Goal: Information Seeking & Learning: Learn about a topic

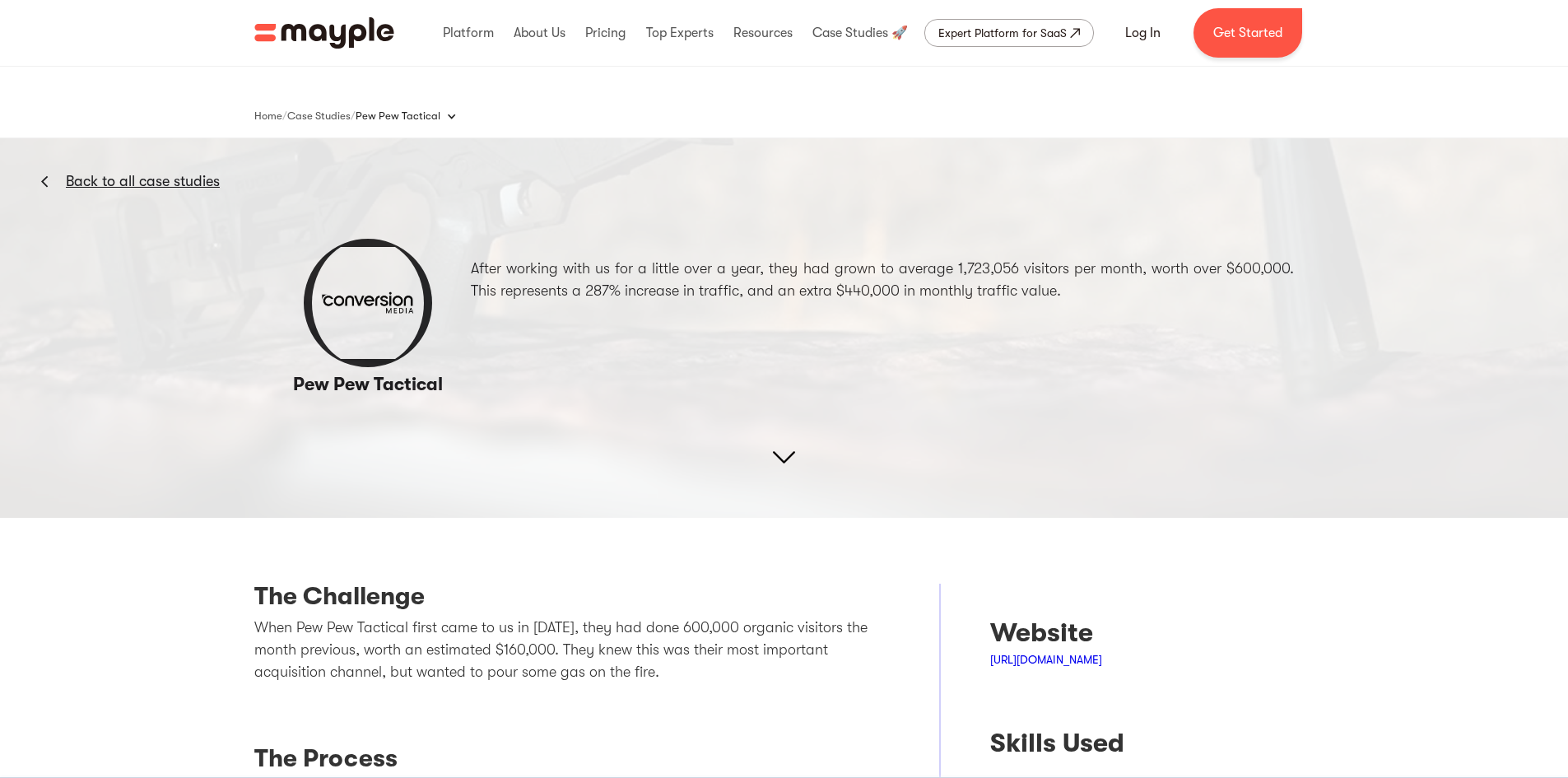
click at [310, 31] on img "home" at bounding box center [323, 33] width 140 height 31
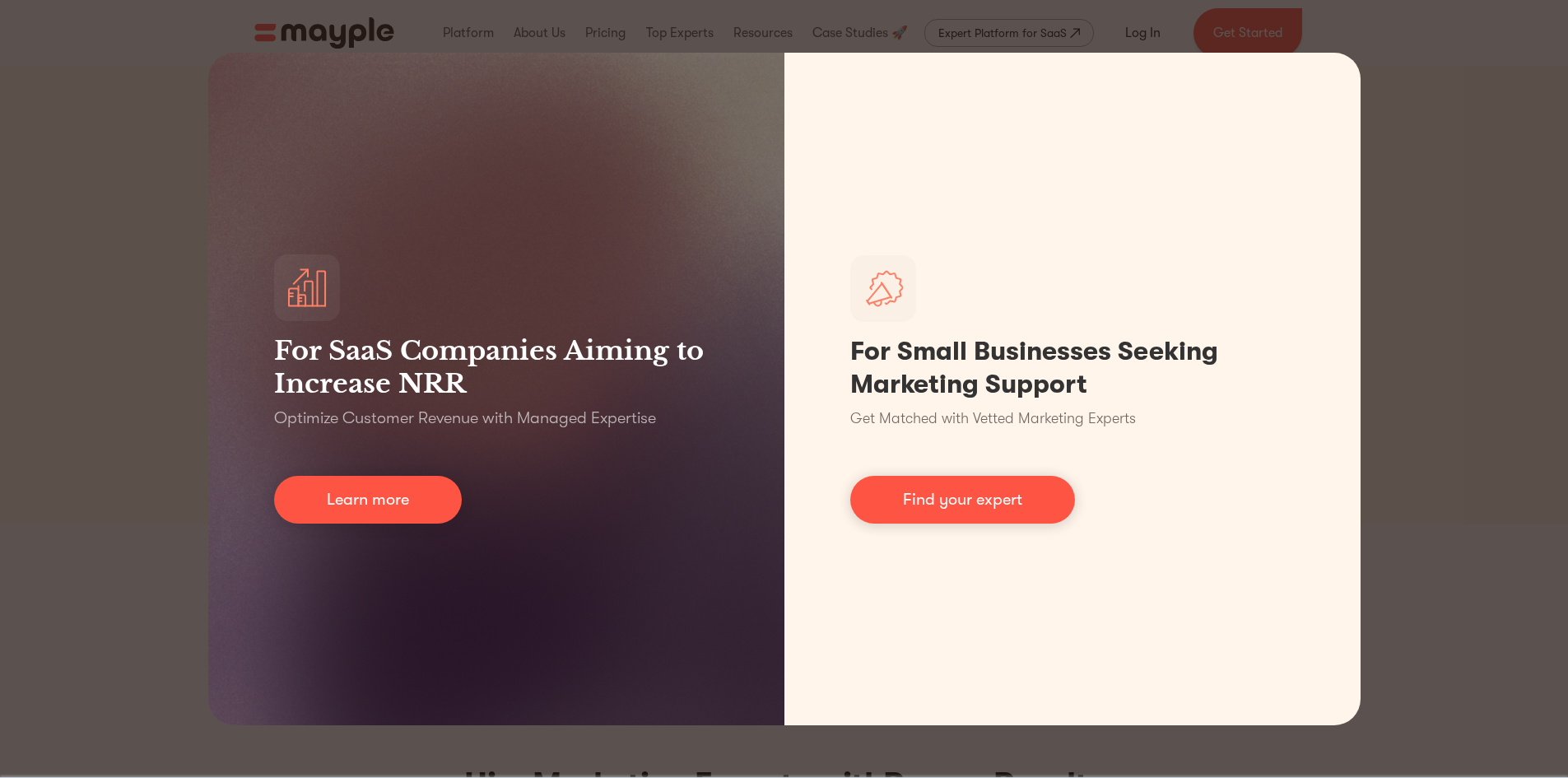
click at [1523, 182] on div "For SaaS Companies Aiming to Increase NRR Optimize Customer Revenue with Manage…" at bounding box center [784, 389] width 1568 height 778
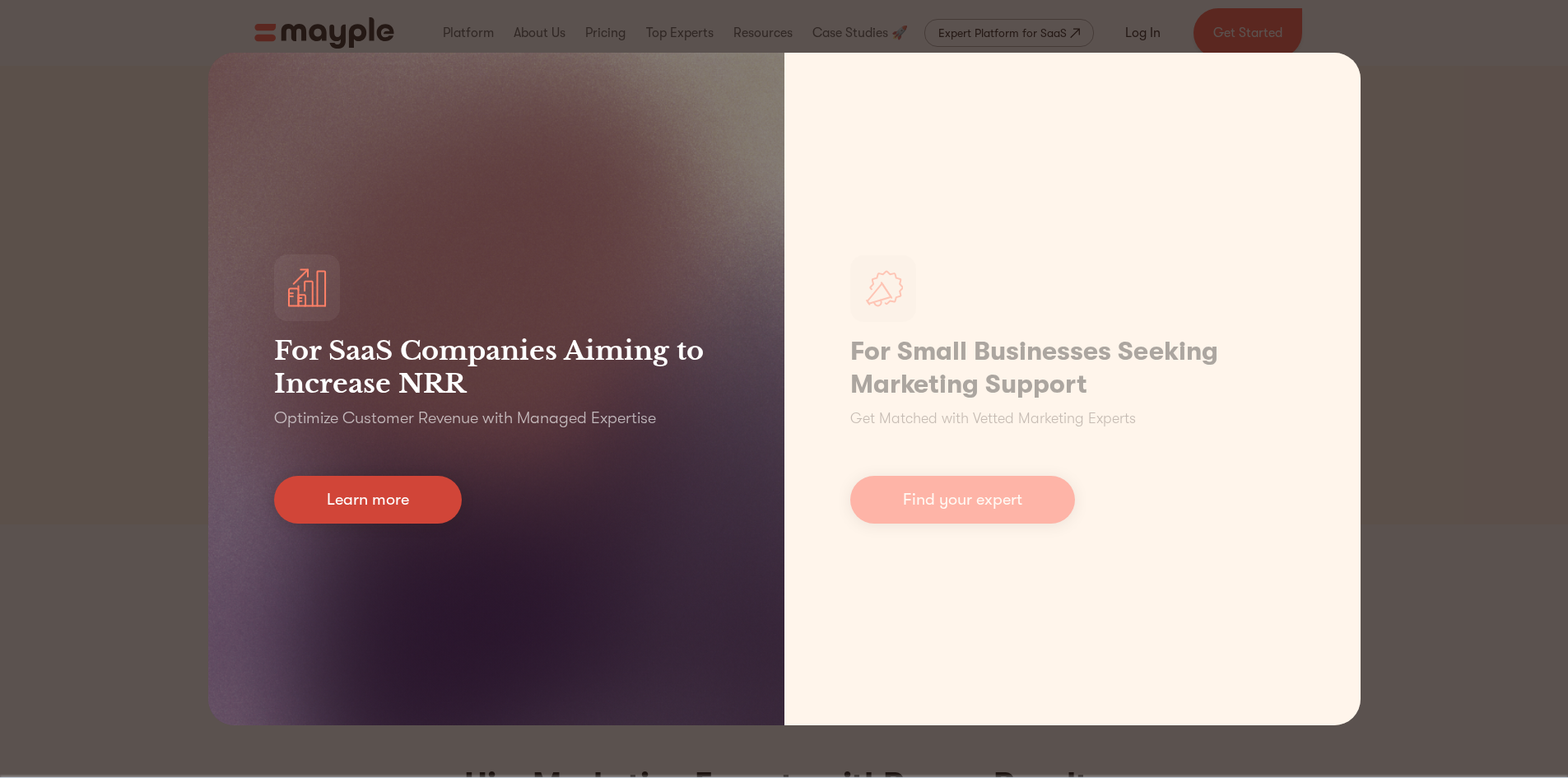
click at [418, 494] on link "Learn more" at bounding box center [368, 499] width 187 height 47
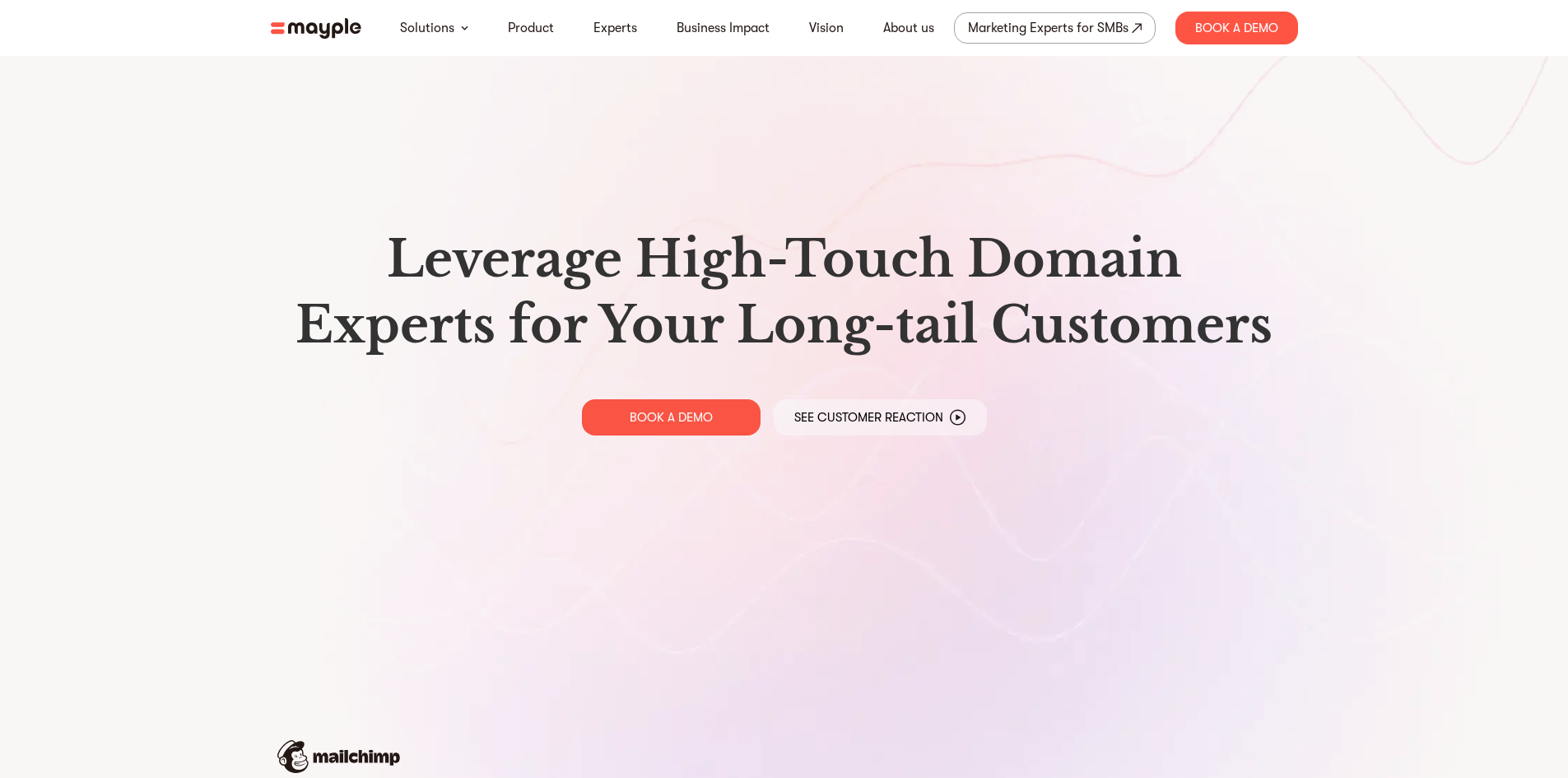
click at [345, 37] on img at bounding box center [316, 28] width 91 height 20
click at [324, 37] on img at bounding box center [316, 28] width 91 height 20
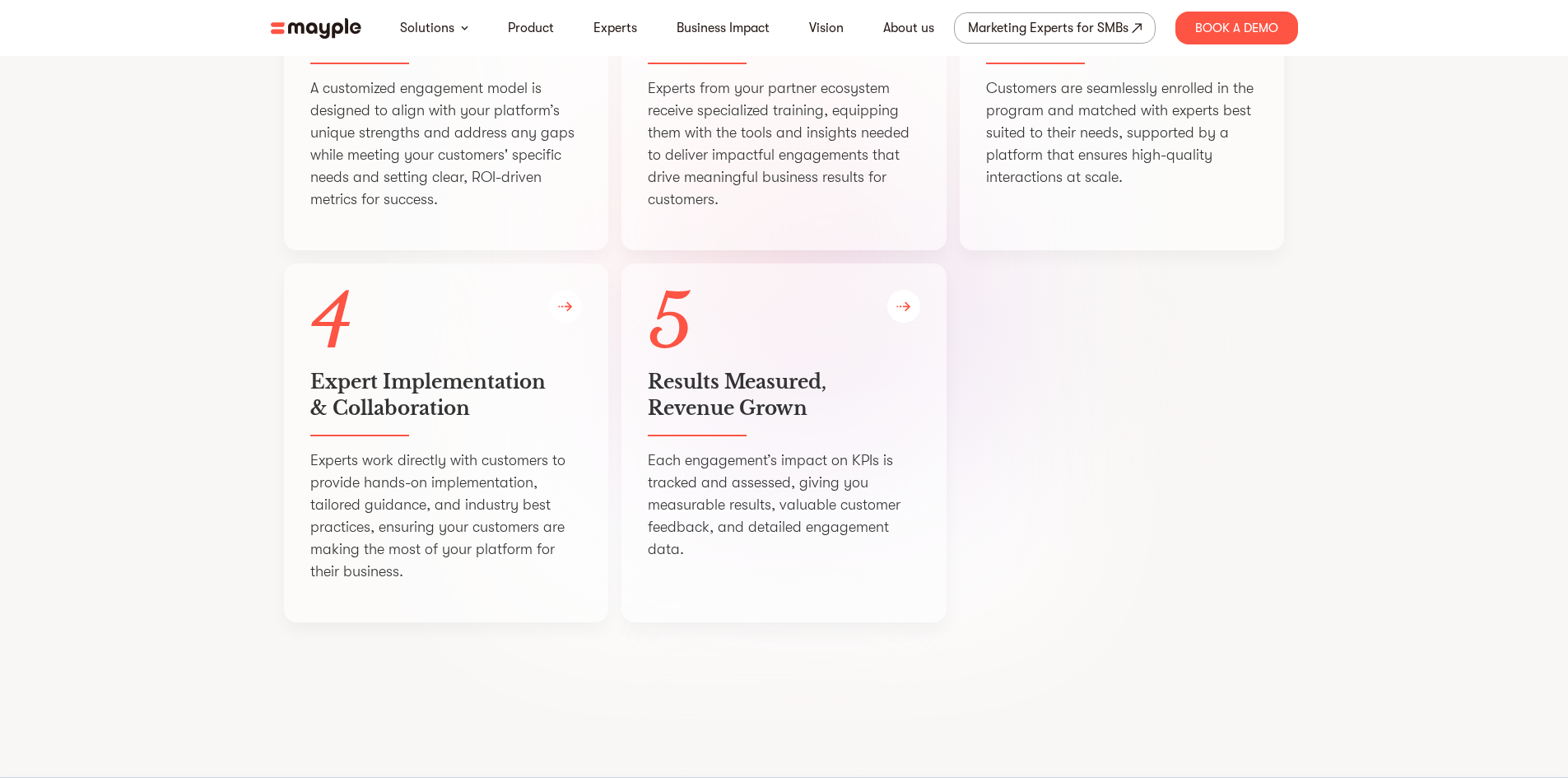
scroll to position [2853, 0]
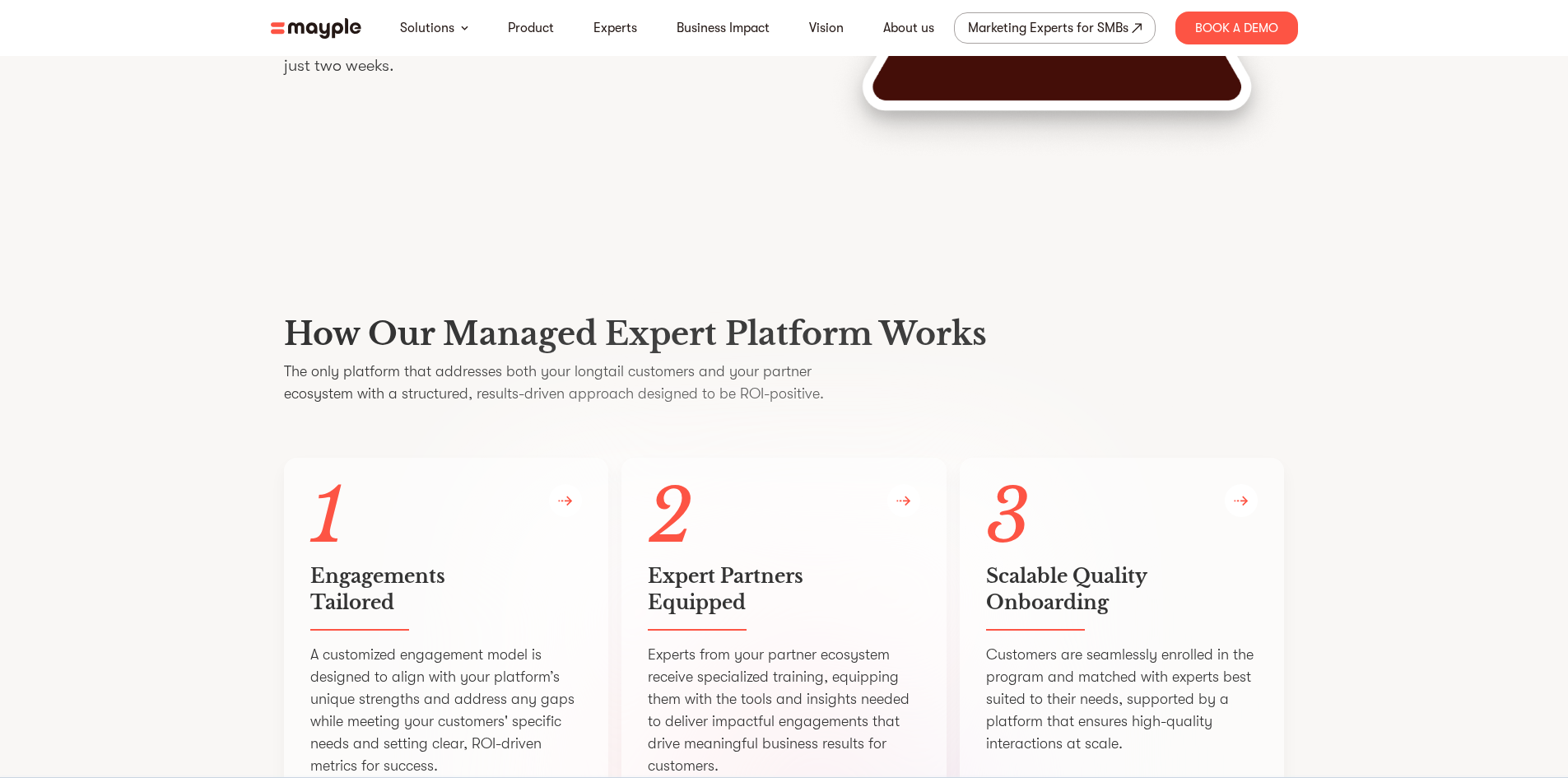
click at [1443, 344] on section "How Our Managed Expert Platform Works The only platform that addresses both you…" at bounding box center [784, 751] width 1568 height 1033
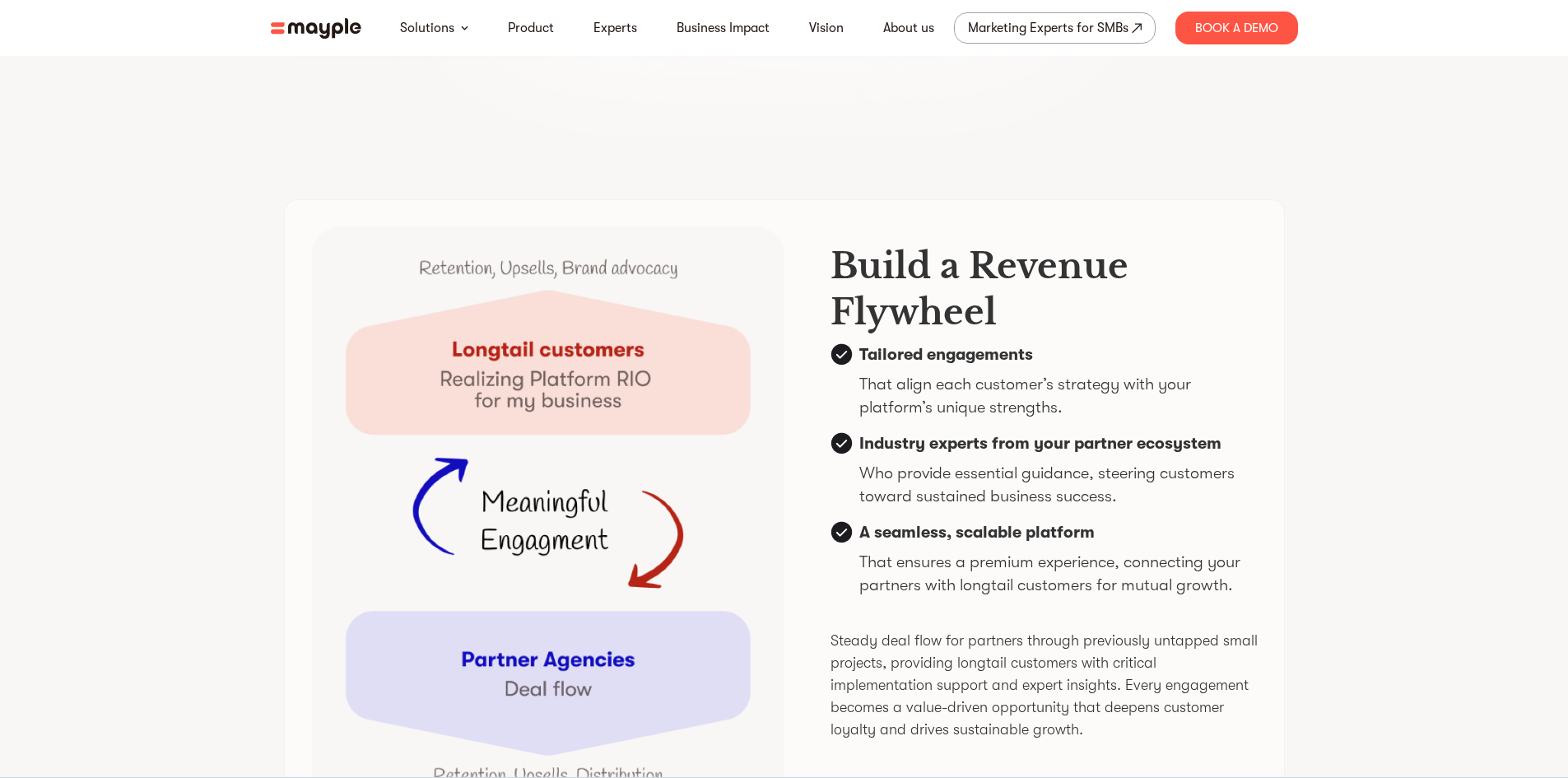
scroll to position [4005, 0]
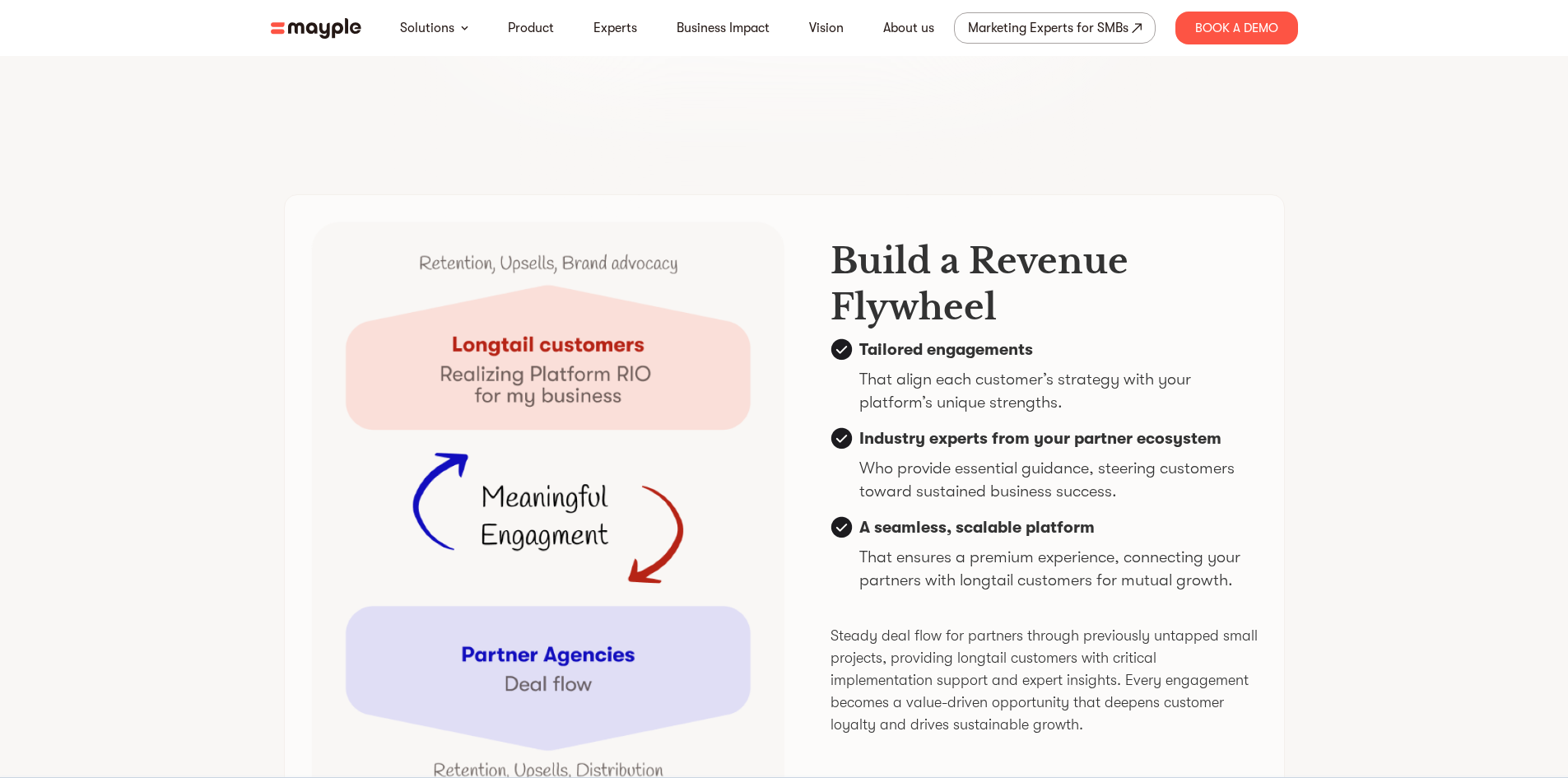
click at [1411, 376] on section "Build a Revenue Flywheel Tailored engagements That align each customer’s strate…" at bounding box center [784, 516] width 1568 height 804
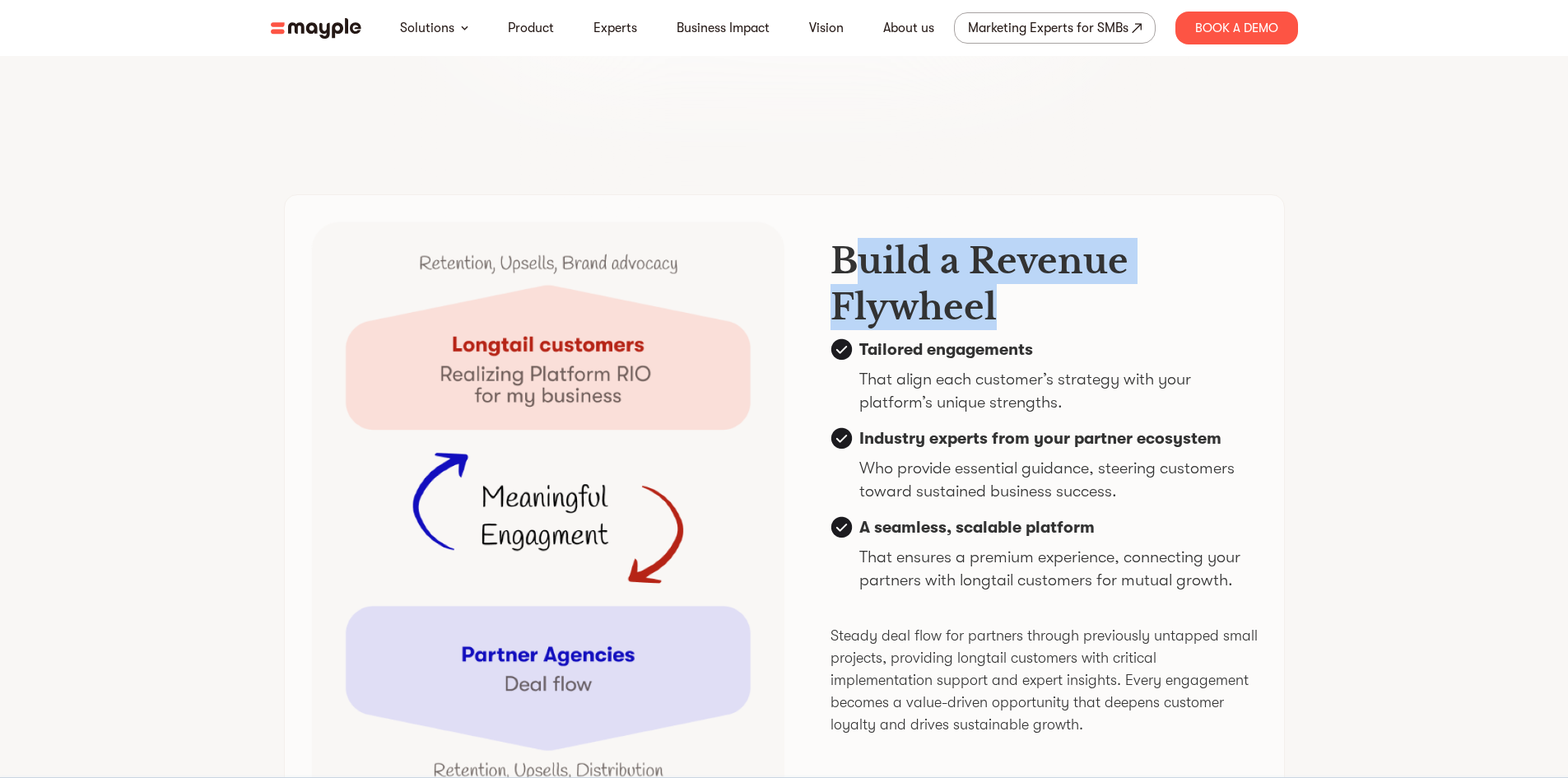
drag, startPoint x: 1393, startPoint y: 360, endPoint x: 859, endPoint y: 299, distance: 537.5
click at [859, 299] on section "Build a Revenue Flywheel Tailored engagements That align each customer’s strate…" at bounding box center [784, 516] width 1568 height 804
drag, startPoint x: 839, startPoint y: 299, endPoint x: 1060, endPoint y: 345, distance: 225.7
click at [1060, 330] on h3 "Build a Revenue Flywheel" at bounding box center [1044, 283] width 427 height 92
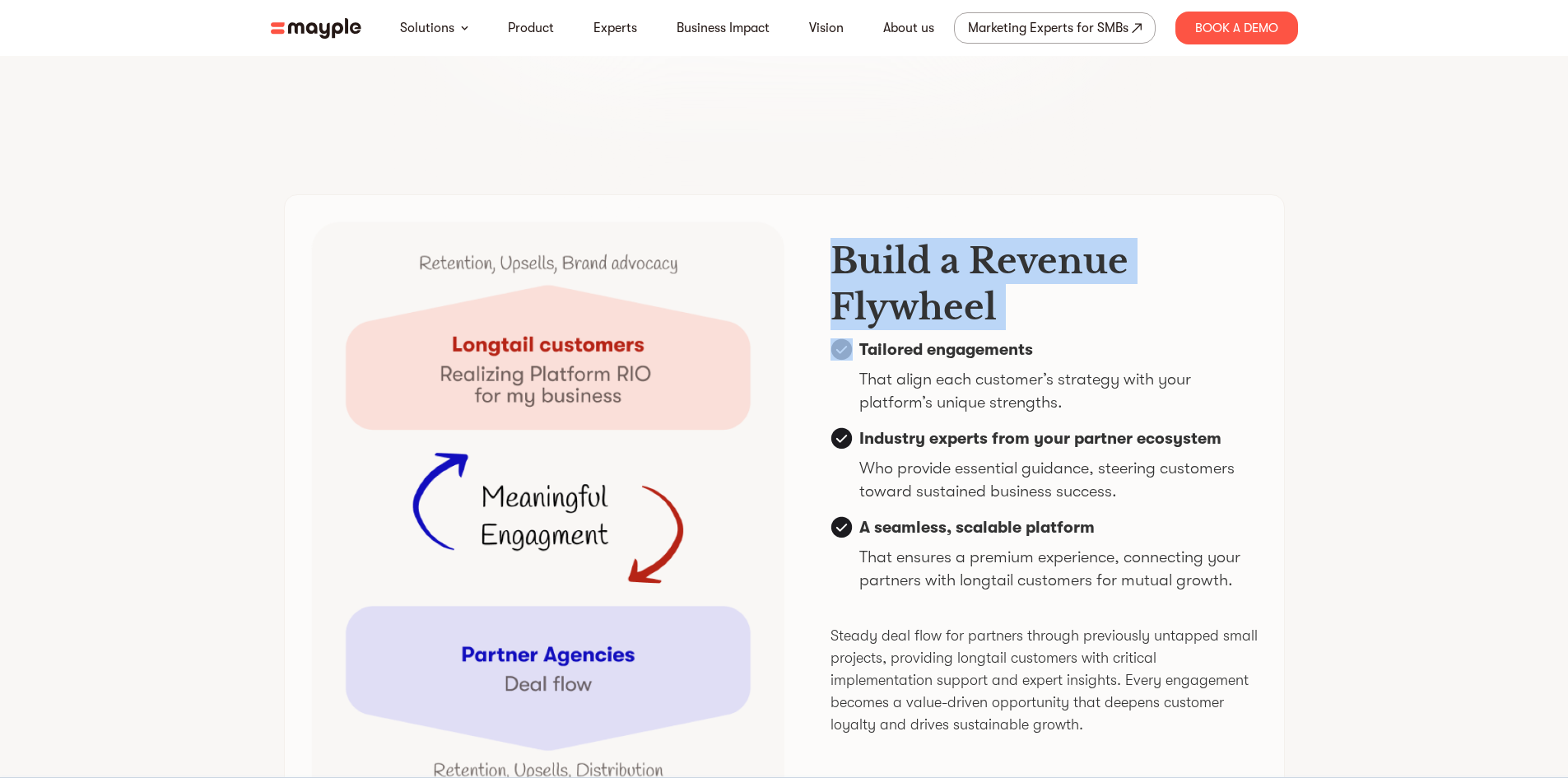
drag, startPoint x: 1060, startPoint y: 345, endPoint x: 877, endPoint y: 287, distance: 192.0
click at [877, 287] on h3 "Build a Revenue Flywheel" at bounding box center [1044, 283] width 427 height 92
click at [868, 292] on h3 "Build a Revenue Flywheel" at bounding box center [1044, 283] width 427 height 92
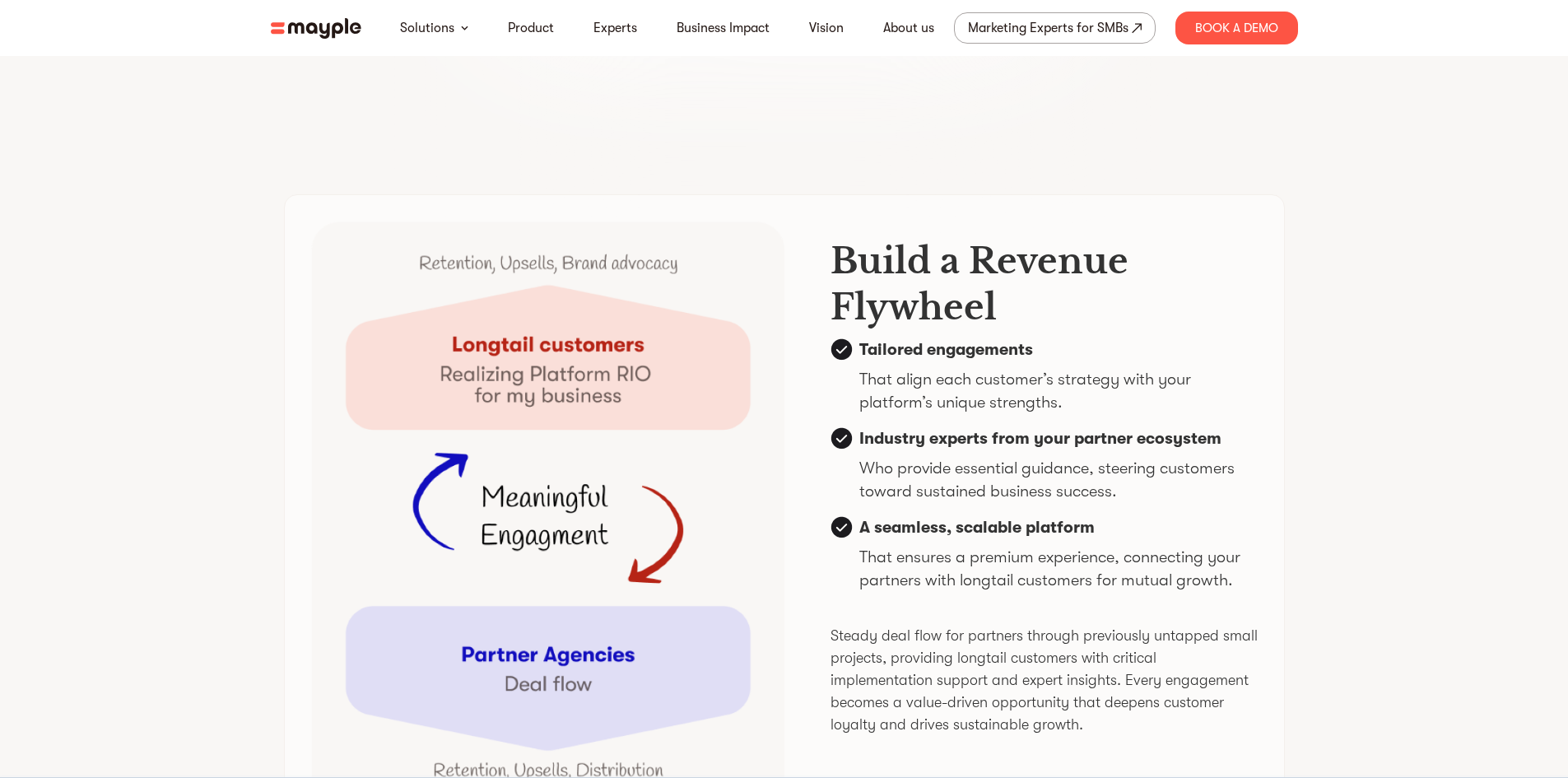
click at [868, 292] on h3 "Build a Revenue Flywheel" at bounding box center [1044, 283] width 427 height 92
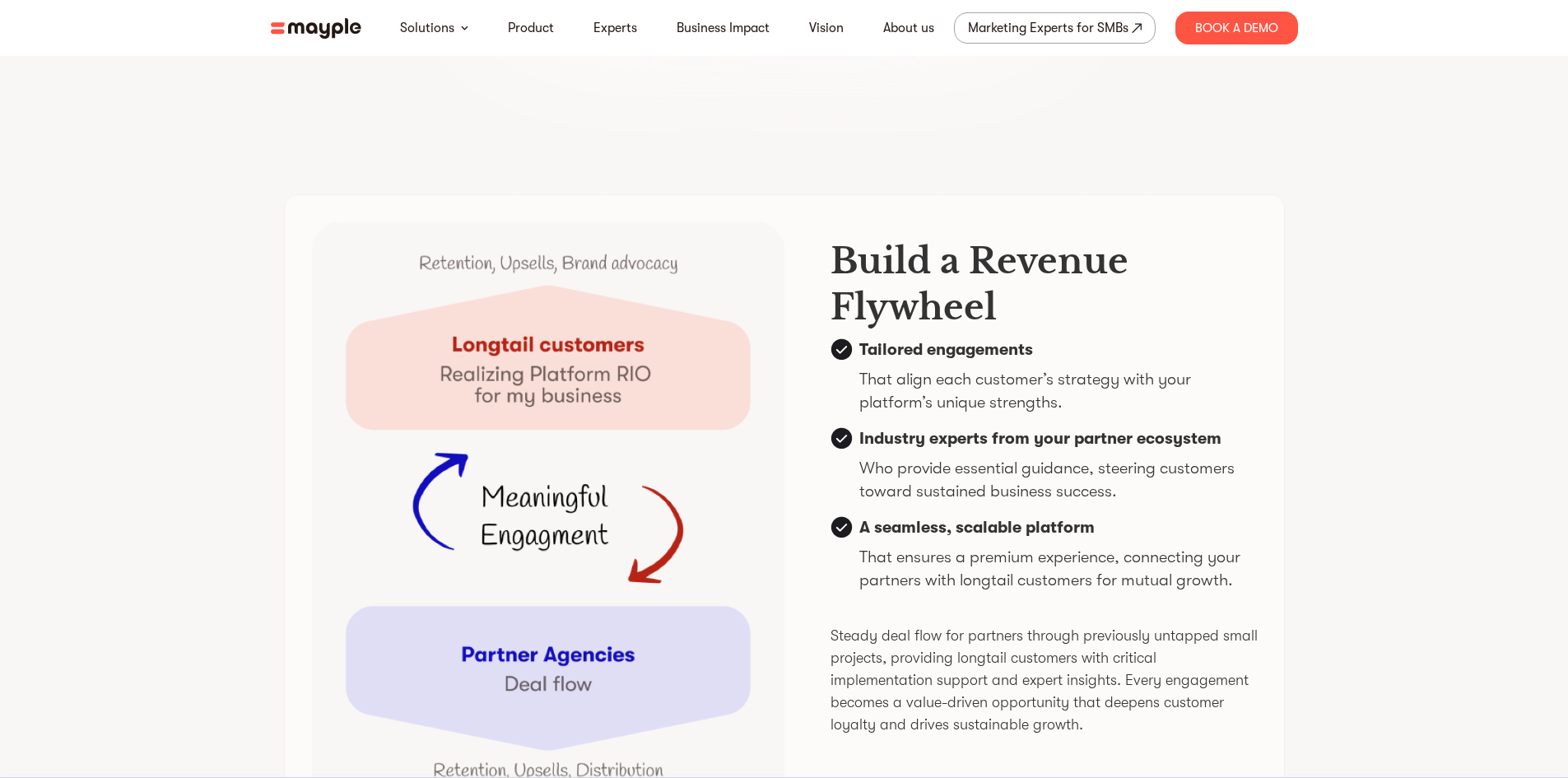
click at [868, 292] on h3 "Build a Revenue Flywheel" at bounding box center [1044, 283] width 427 height 92
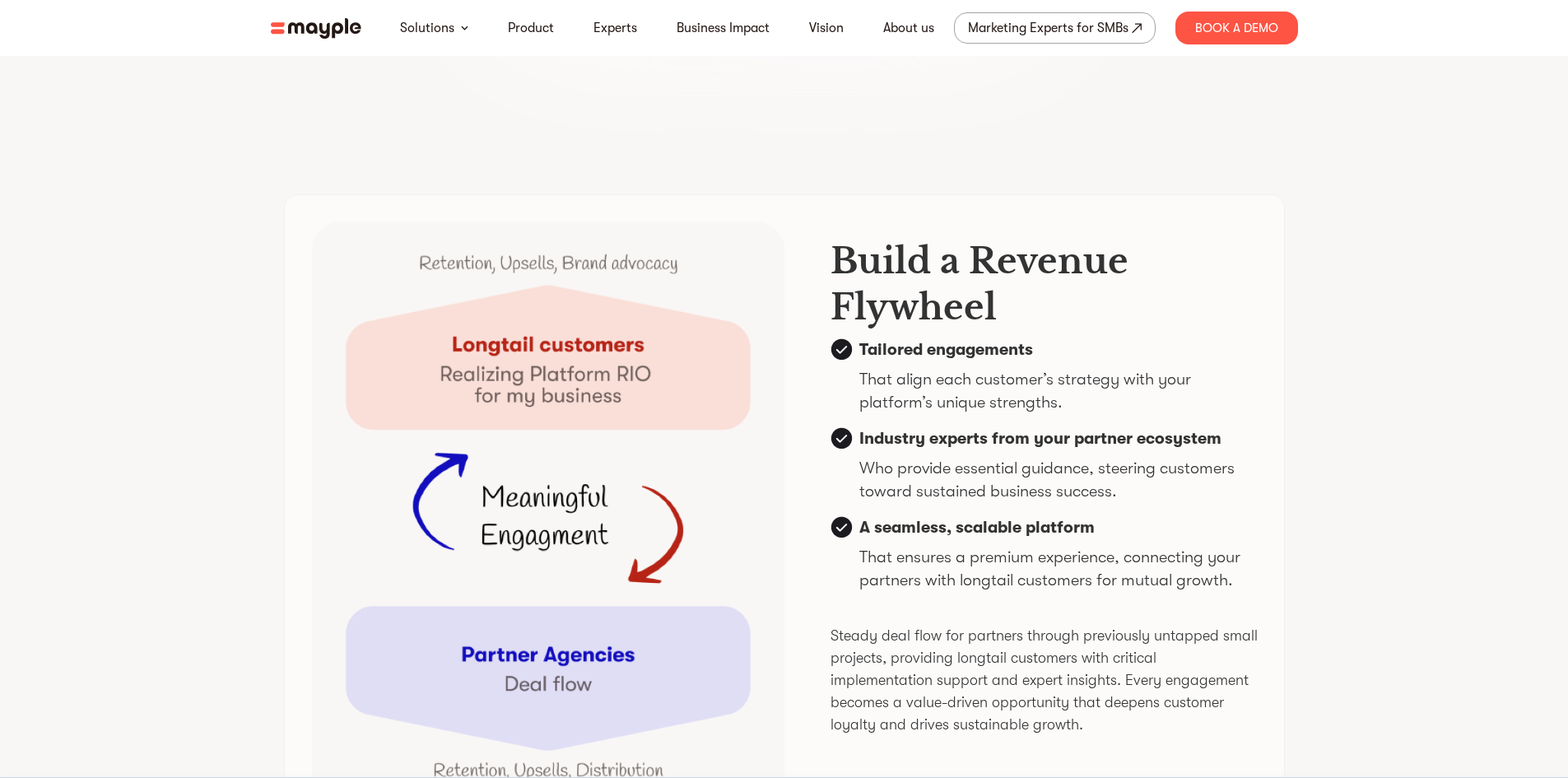
click at [868, 292] on h3 "Build a Revenue Flywheel" at bounding box center [1044, 283] width 427 height 92
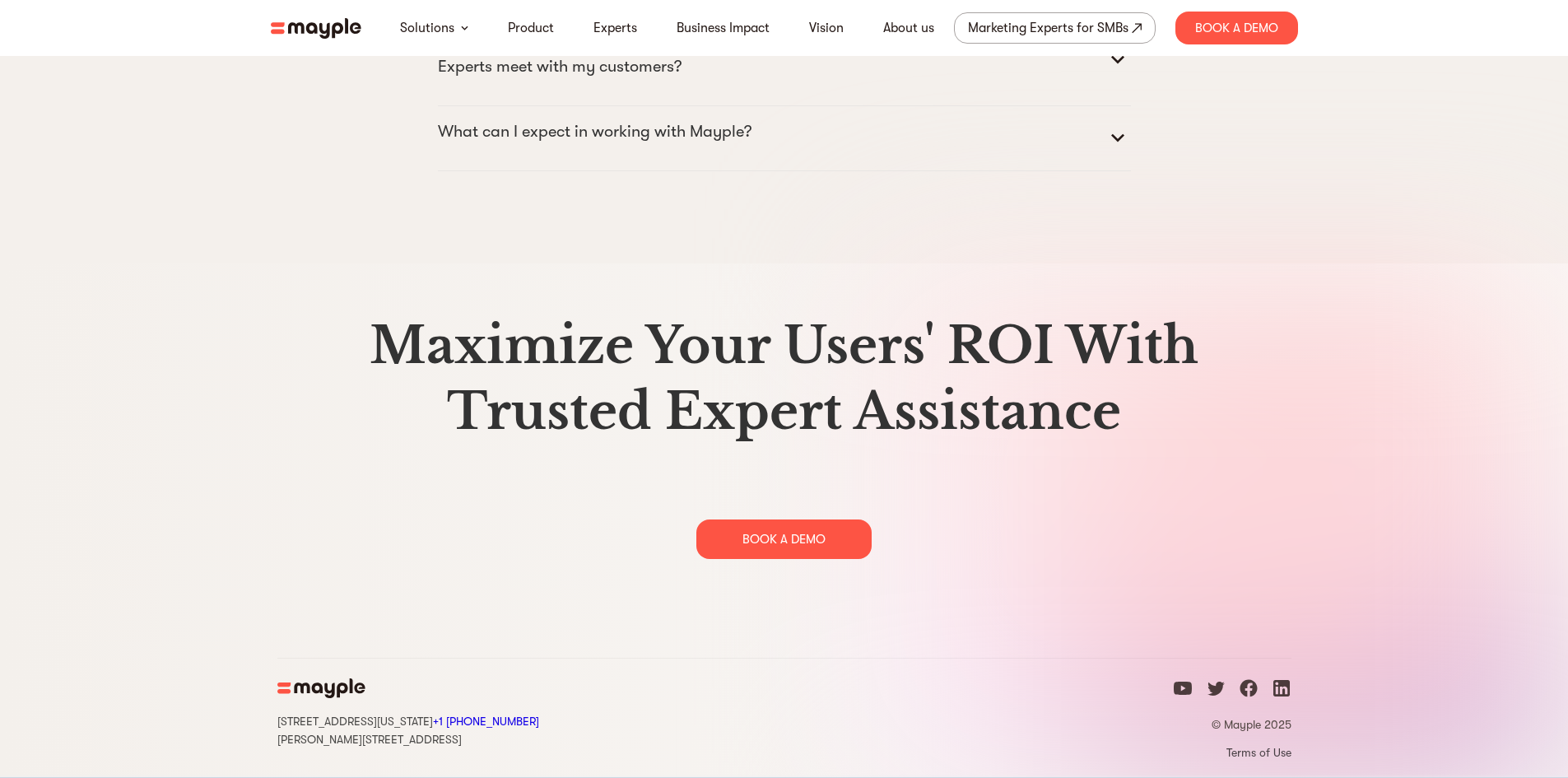
scroll to position [8449, 0]
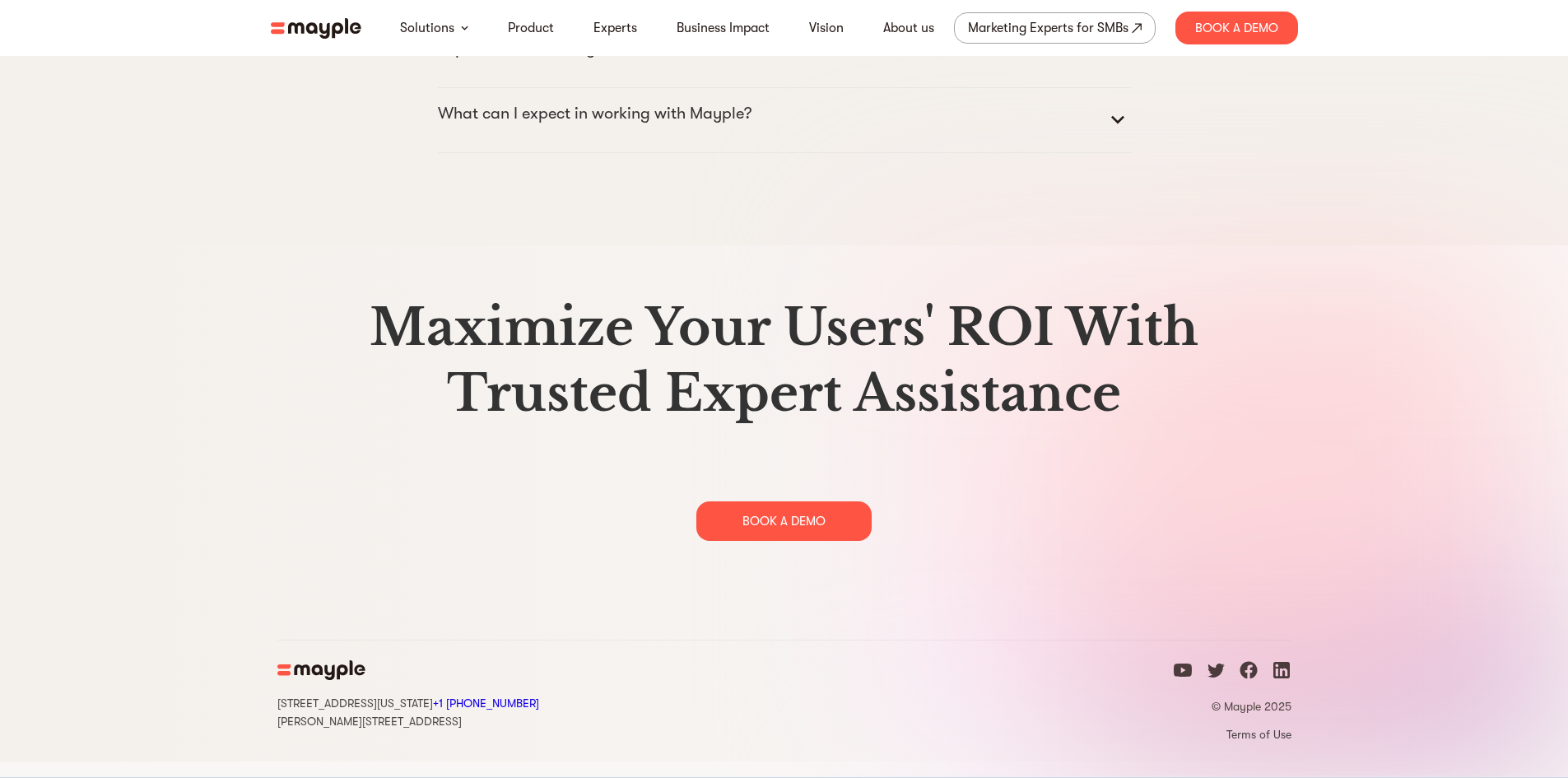
click at [291, 331] on h2 "Maximize Your Users' ROI With Trusted Expert Assistance" at bounding box center [784, 360] width 1014 height 131
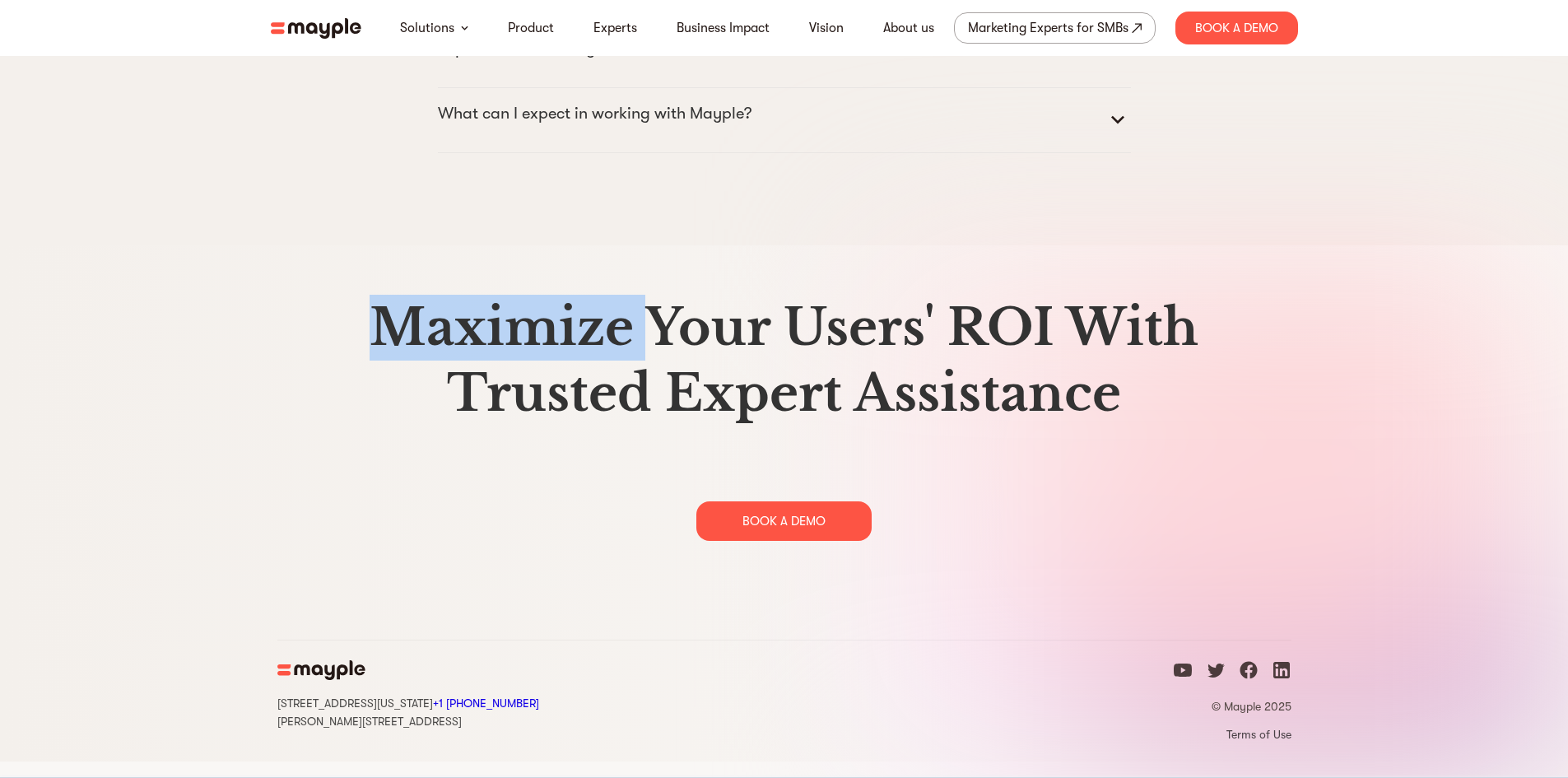
click at [291, 331] on h2 "Maximize Your Users' ROI With Trusted Expert Assistance" at bounding box center [784, 360] width 1014 height 131
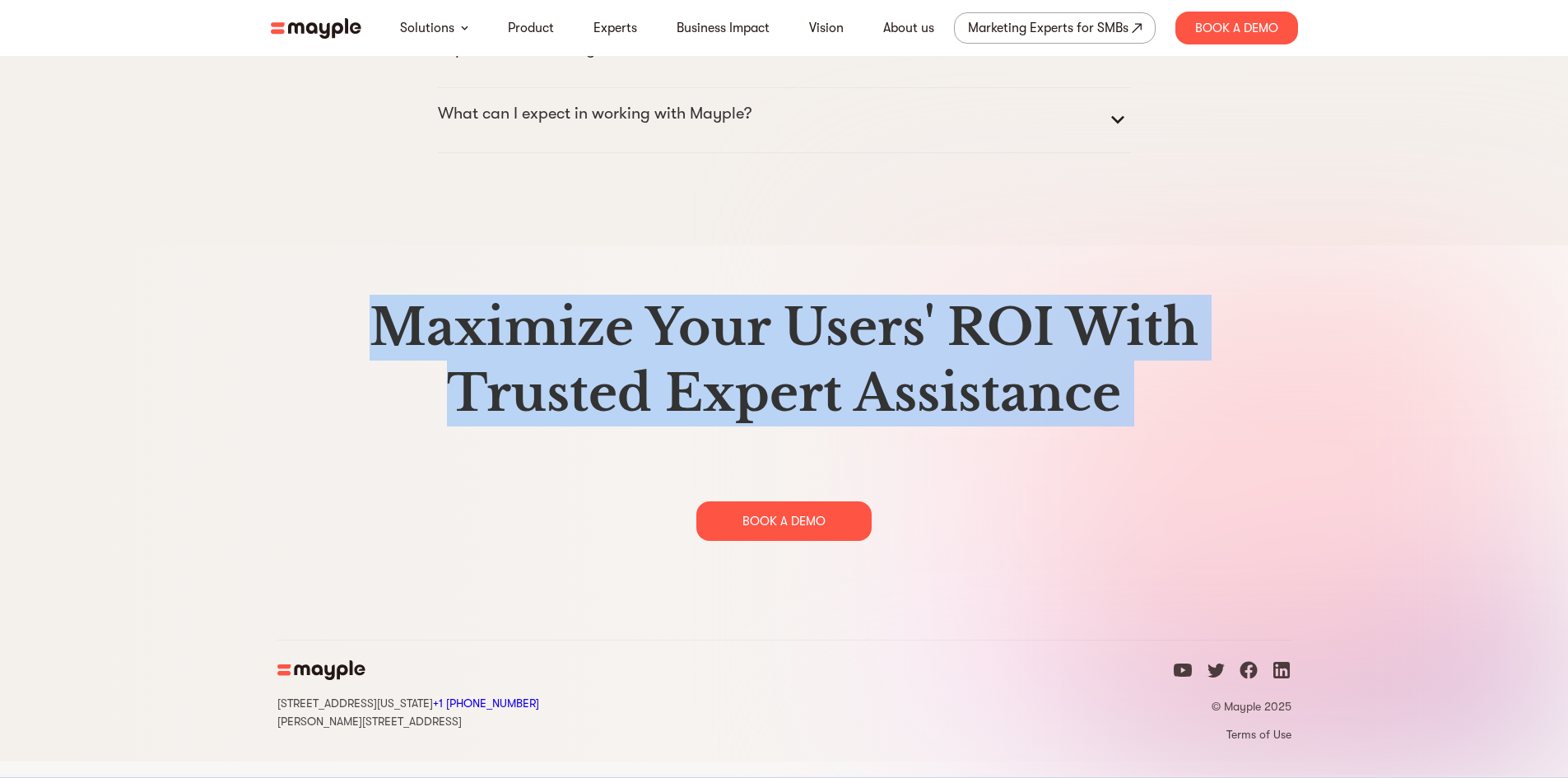
click at [291, 331] on h2 "Maximize Your Users' ROI With Trusted Expert Assistance" at bounding box center [784, 360] width 1014 height 131
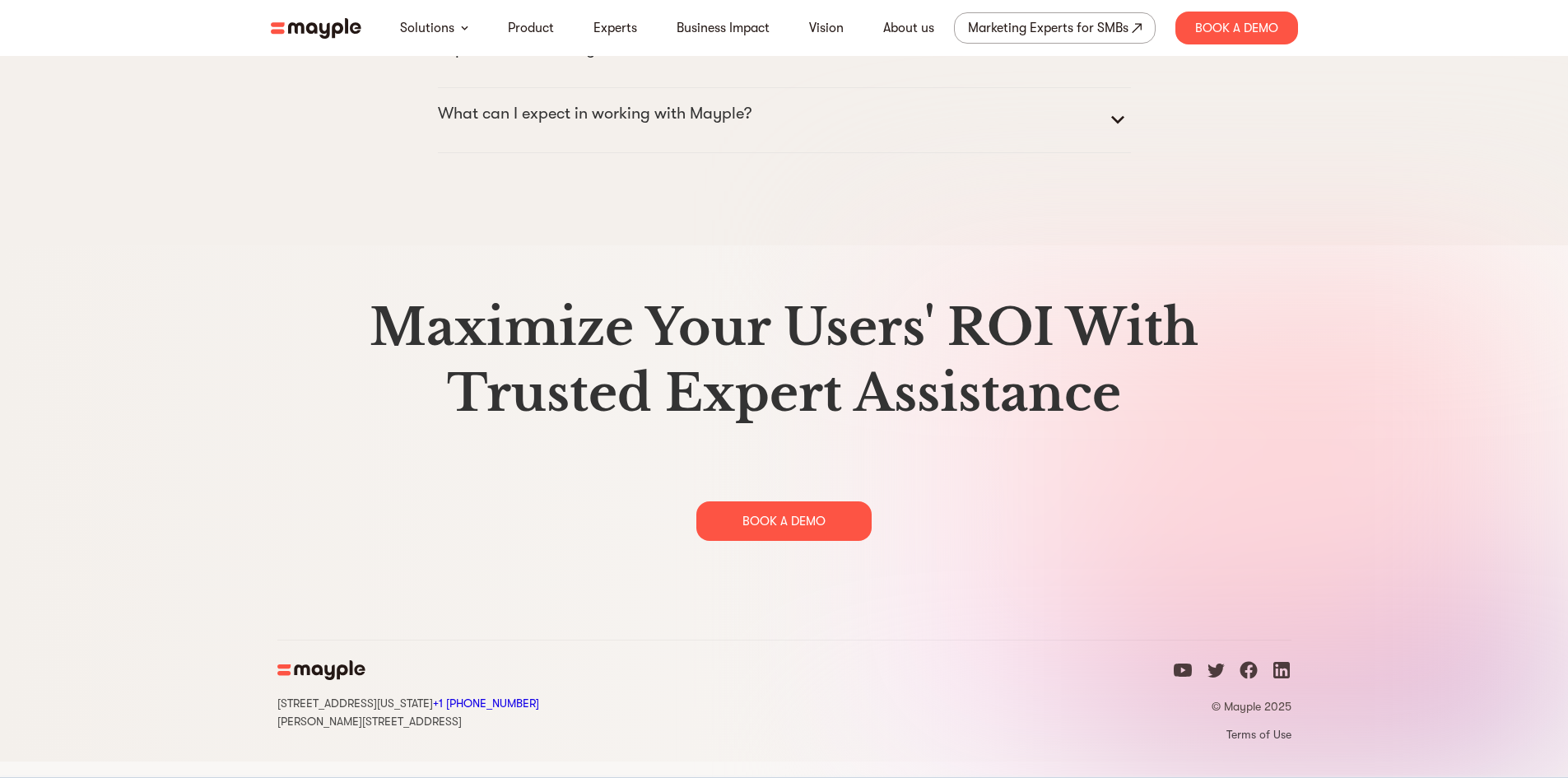
click at [291, 331] on h2 "Maximize Your Users' ROI With Trusted Expert Assistance" at bounding box center [784, 360] width 1014 height 131
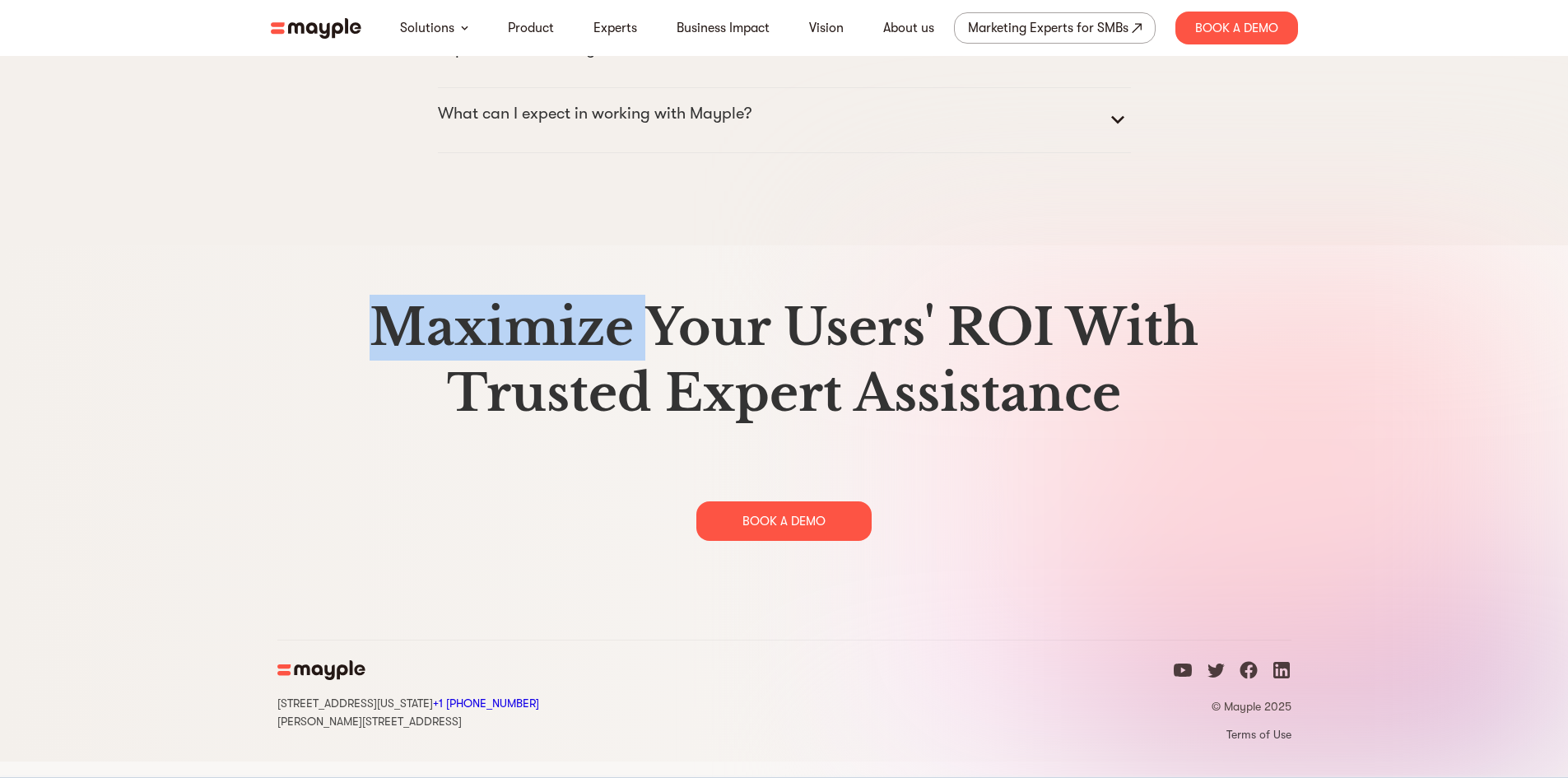
click at [291, 331] on h2 "Maximize Your Users' ROI With Trusted Expert Assistance" at bounding box center [784, 360] width 1014 height 131
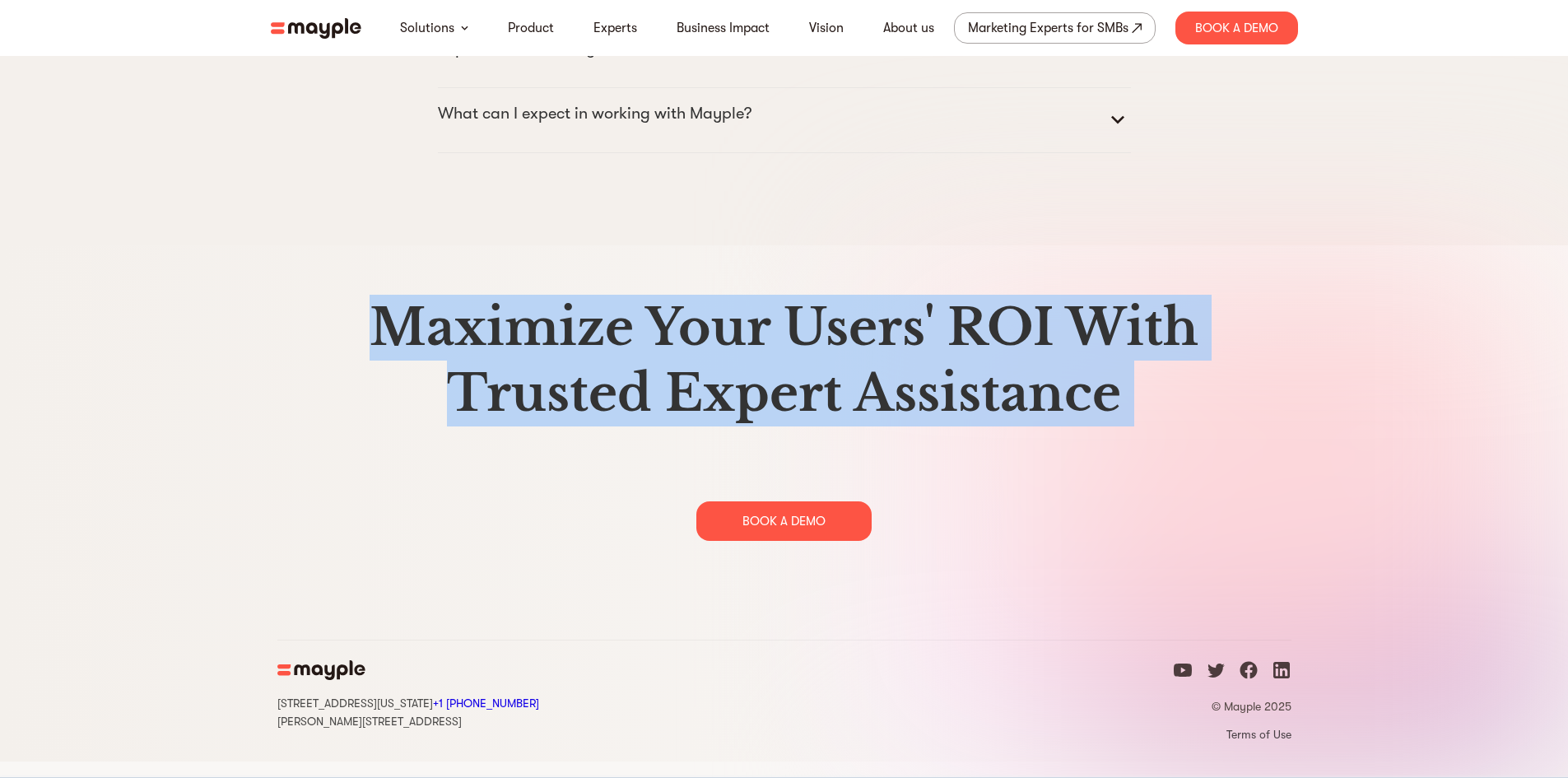
click at [291, 331] on h2 "Maximize Your Users' ROI With Trusted Expert Assistance" at bounding box center [784, 360] width 1014 height 131
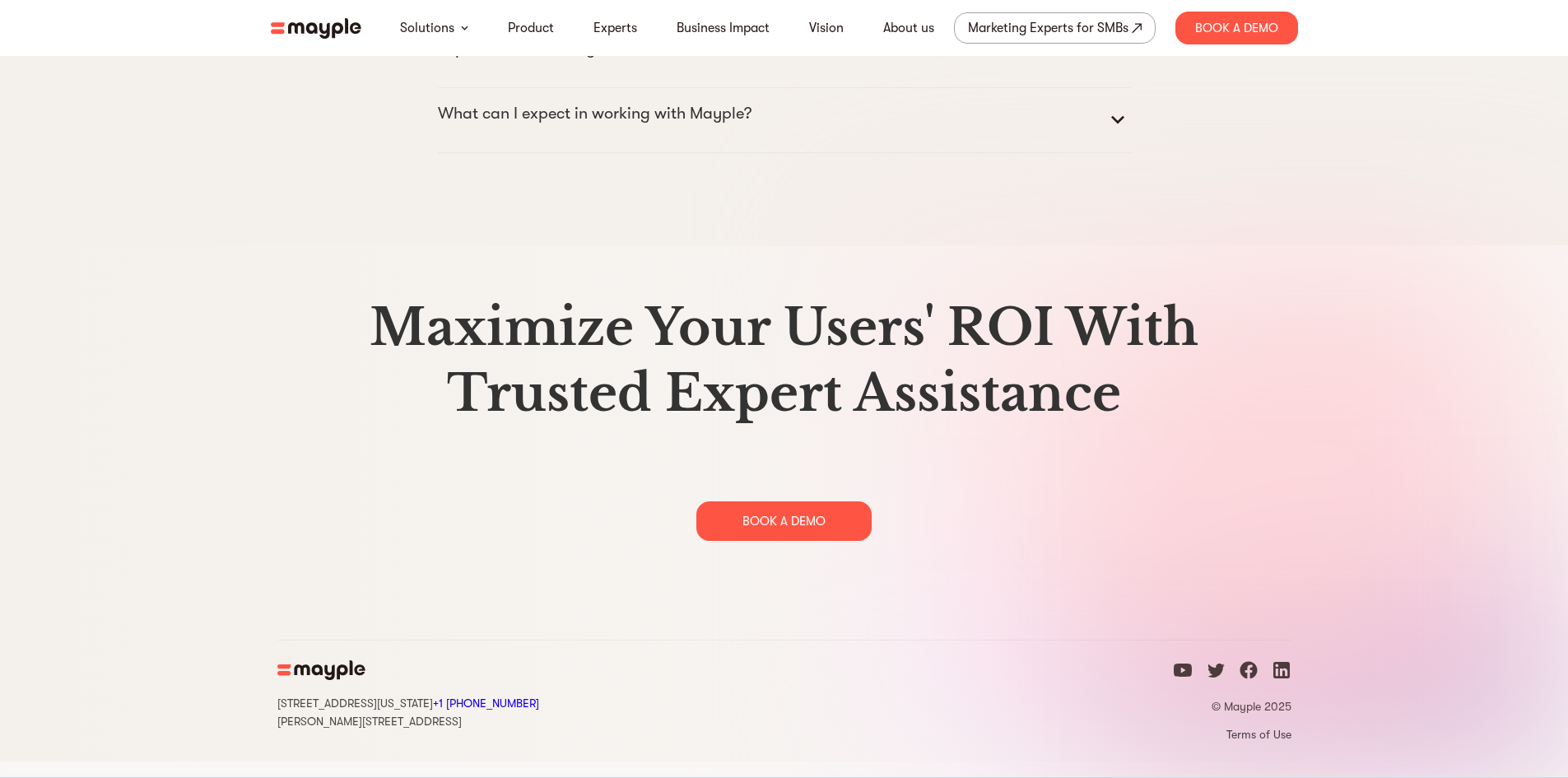
click at [291, 331] on h2 "Maximize Your Users' ROI With Trusted Expert Assistance" at bounding box center [784, 360] width 1014 height 131
click at [706, 443] on div "Maximize Your Users' ROI With Trusted Expert Assistance BOOK A DEMO" at bounding box center [784, 417] width 1014 height 246
click at [548, 333] on h2 "Maximize Your Users' ROI With Trusted Expert Assistance" at bounding box center [784, 360] width 1014 height 131
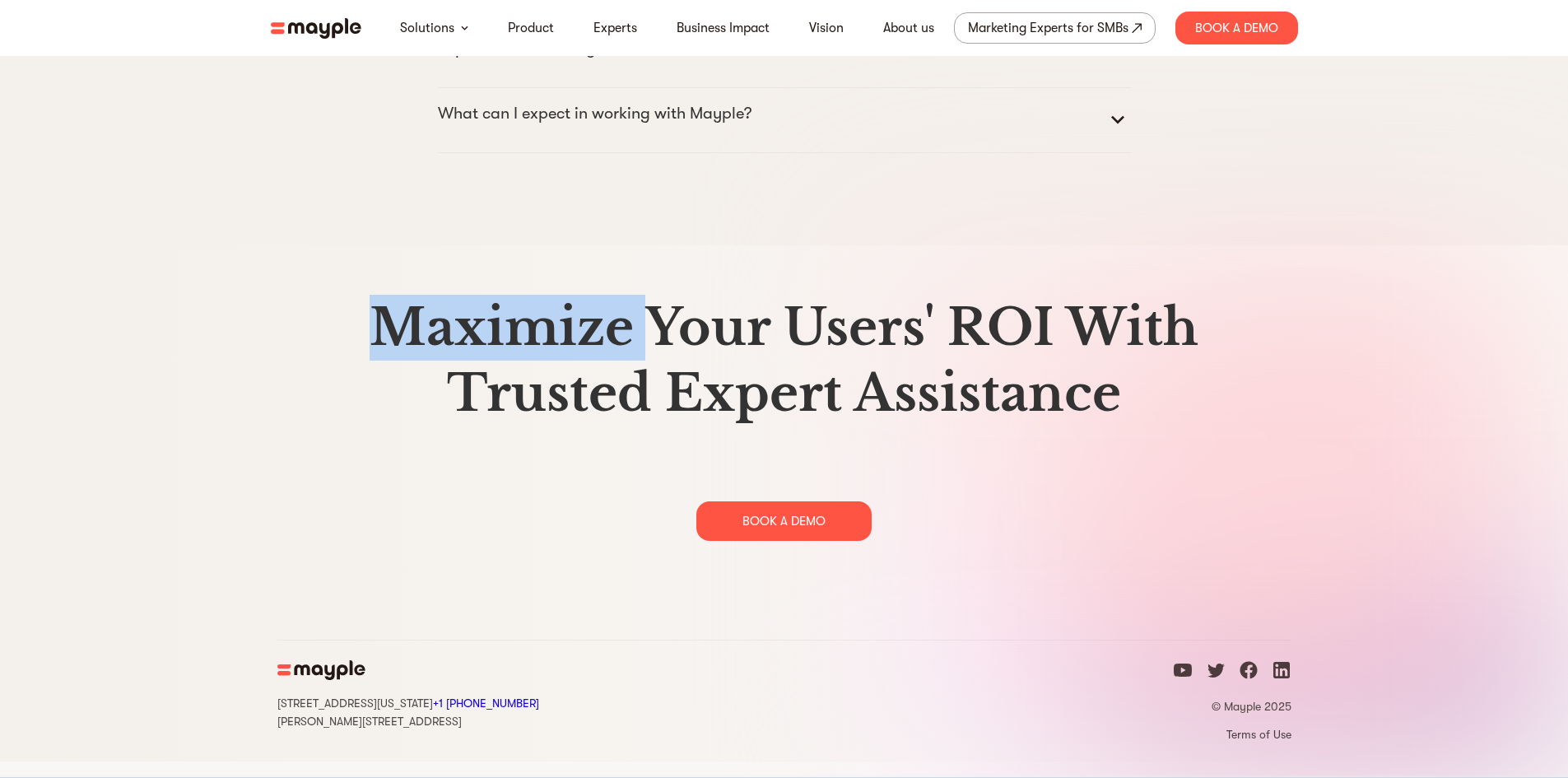
click at [548, 333] on h2 "Maximize Your Users' ROI With Trusted Expert Assistance" at bounding box center [784, 360] width 1014 height 131
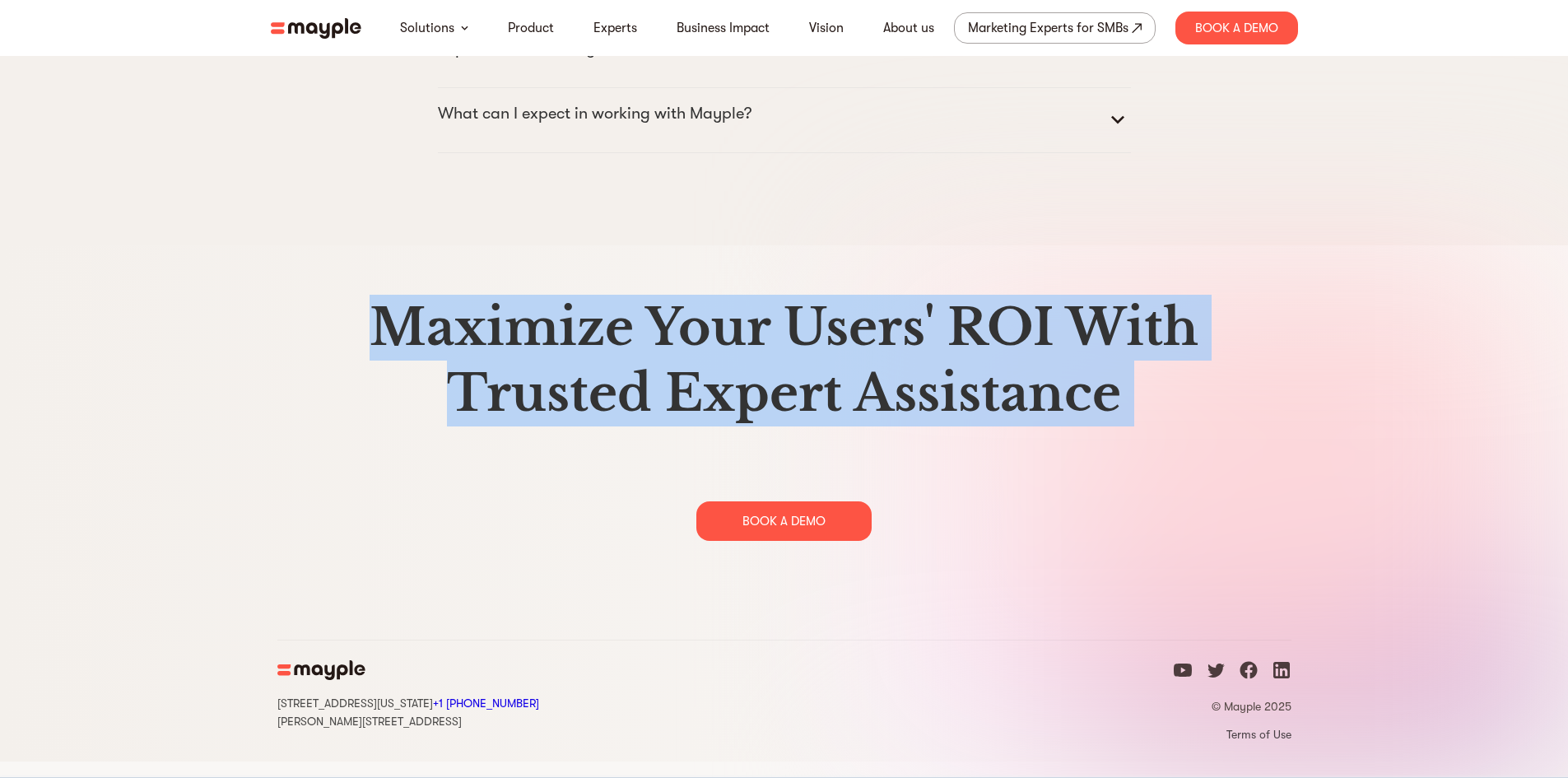
click at [548, 333] on h2 "Maximize Your Users' ROI With Trusted Expert Assistance" at bounding box center [784, 360] width 1014 height 131
click at [547, 333] on h2 "Maximize Your Users' ROI With Trusted Expert Assistance" at bounding box center [784, 360] width 1014 height 131
click at [516, 343] on h2 "Maximize Your Users' ROI With Trusted Expert Assistance" at bounding box center [784, 360] width 1014 height 131
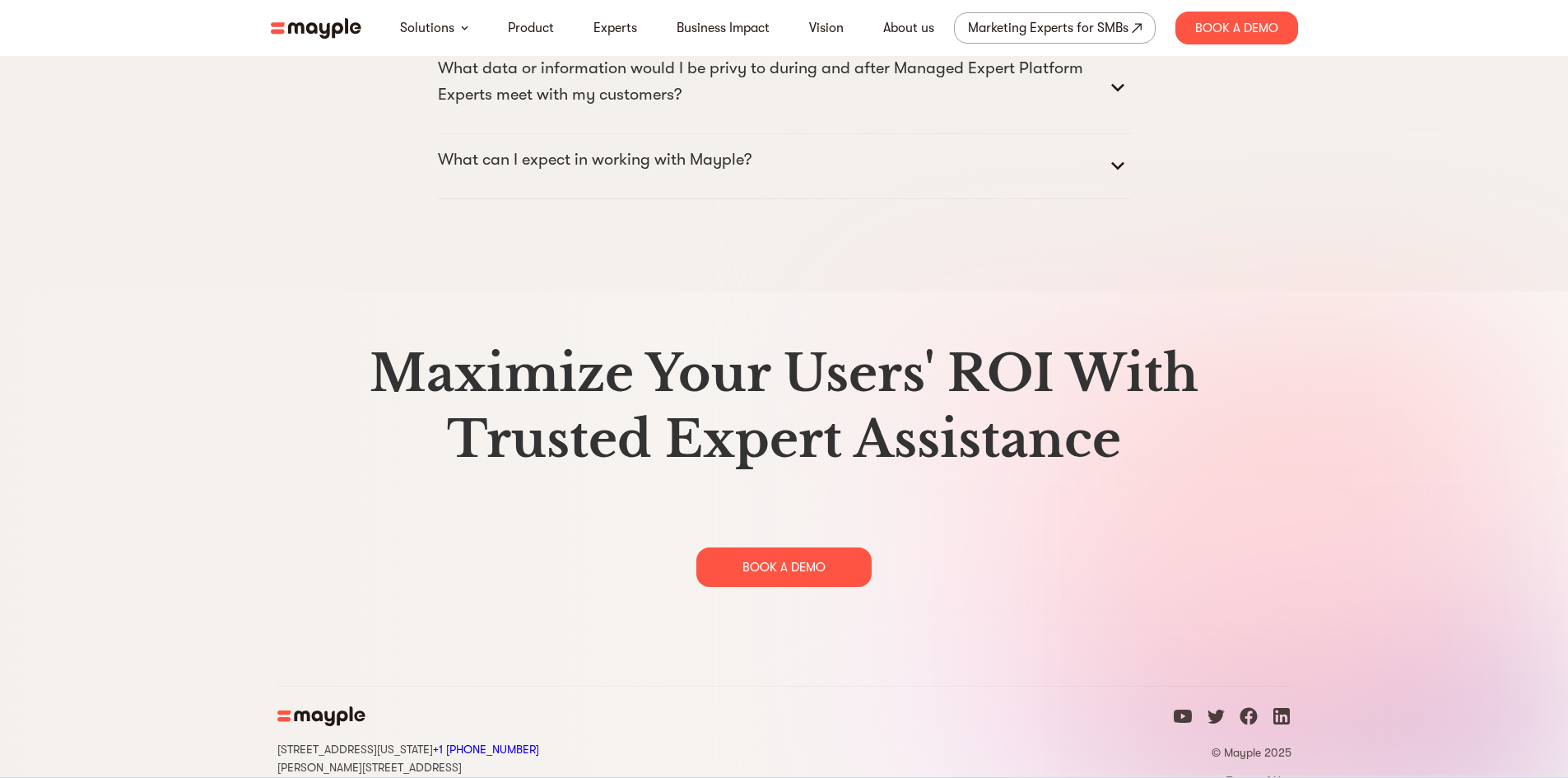
scroll to position [8367, 0]
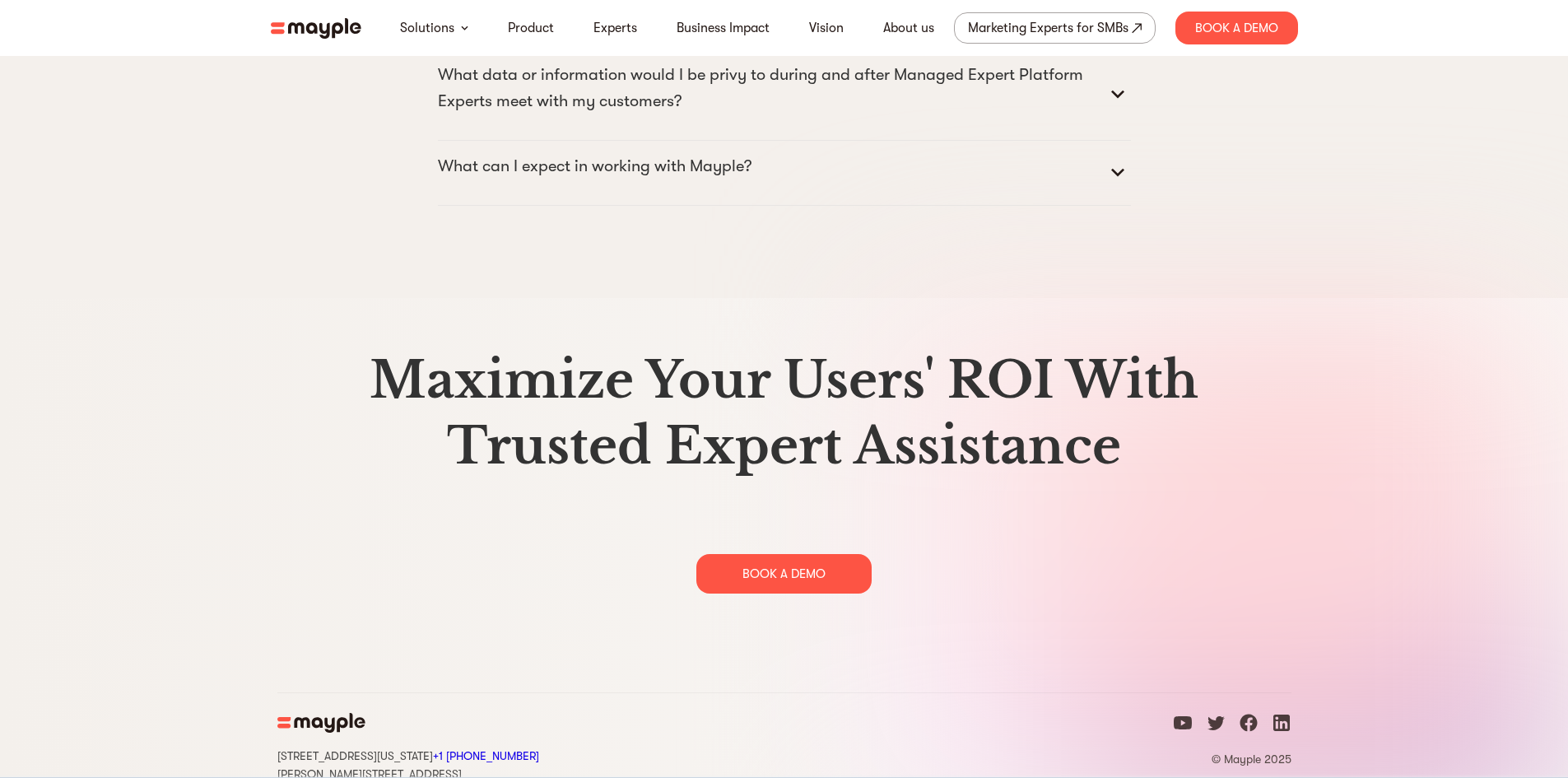
click at [492, 354] on section "Maximize Your Users' ROI With Trusted Expert Assistance BOOK A DEMO" at bounding box center [784, 495] width 1568 height 394
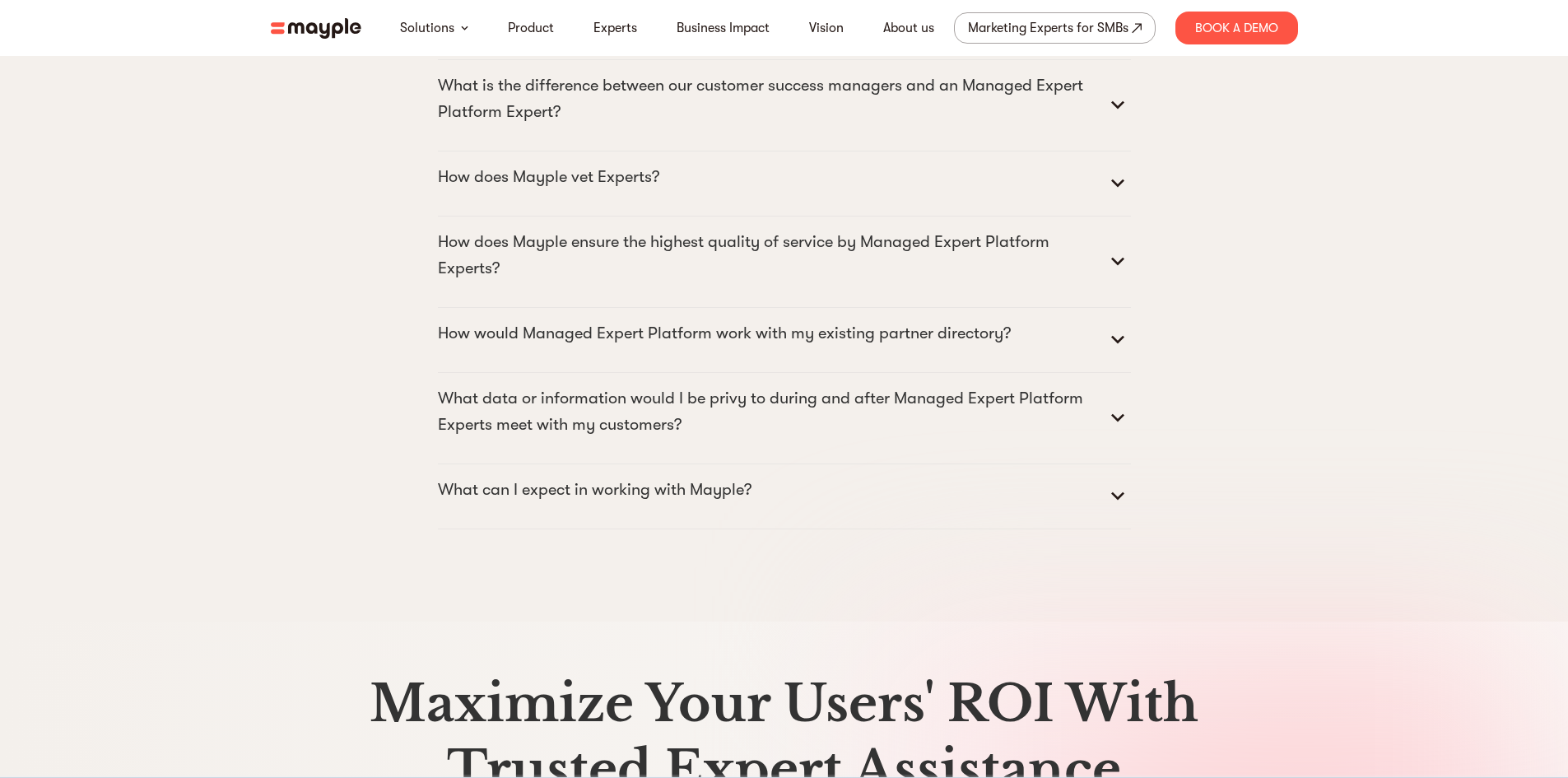
scroll to position [8038, 0]
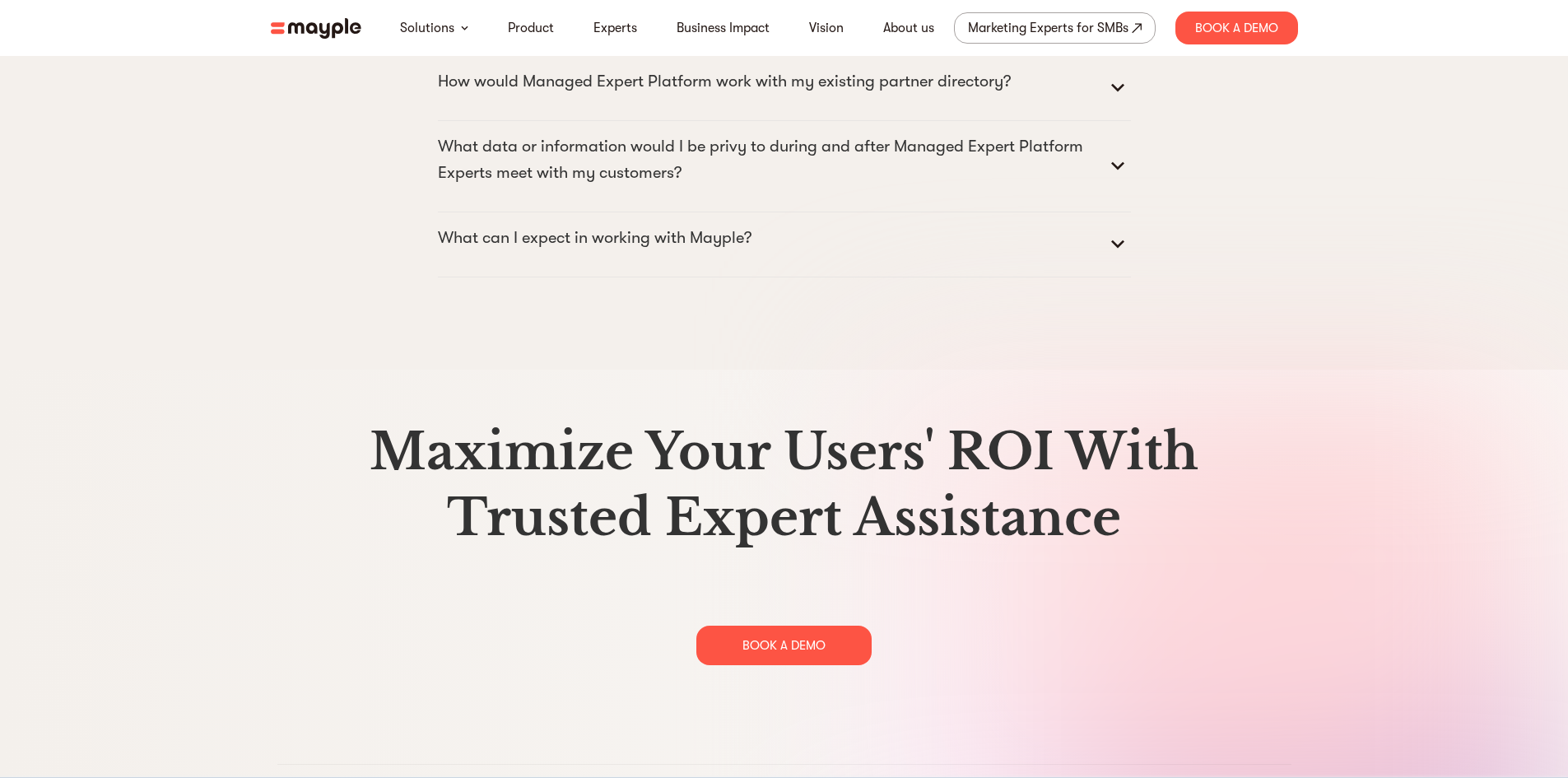
scroll to position [8449, 0]
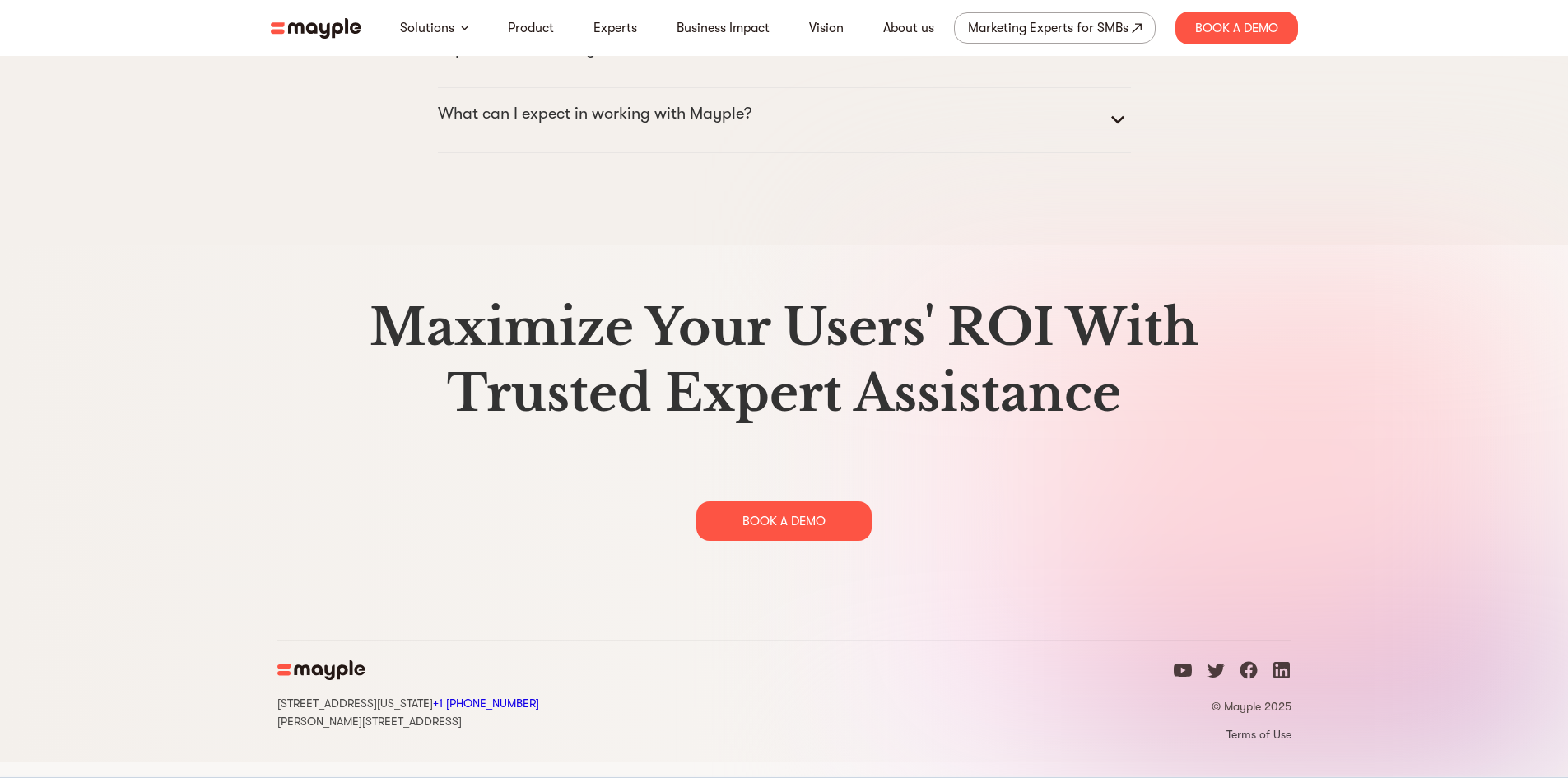
click at [228, 484] on section "Maximize Your Users' ROI With Trusted Expert Assistance BOOK A DEMO" at bounding box center [784, 442] width 1568 height 394
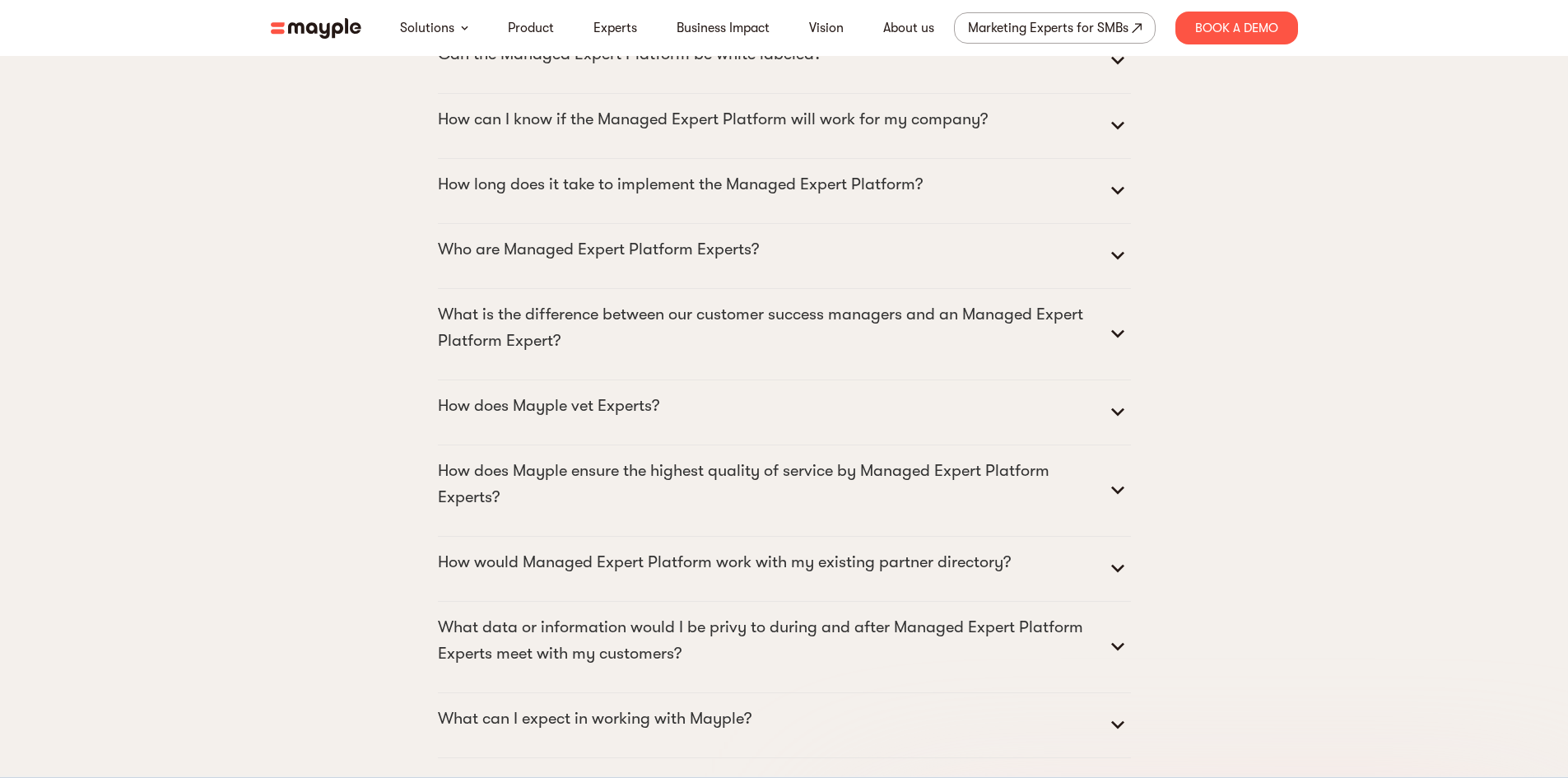
scroll to position [7709, 0]
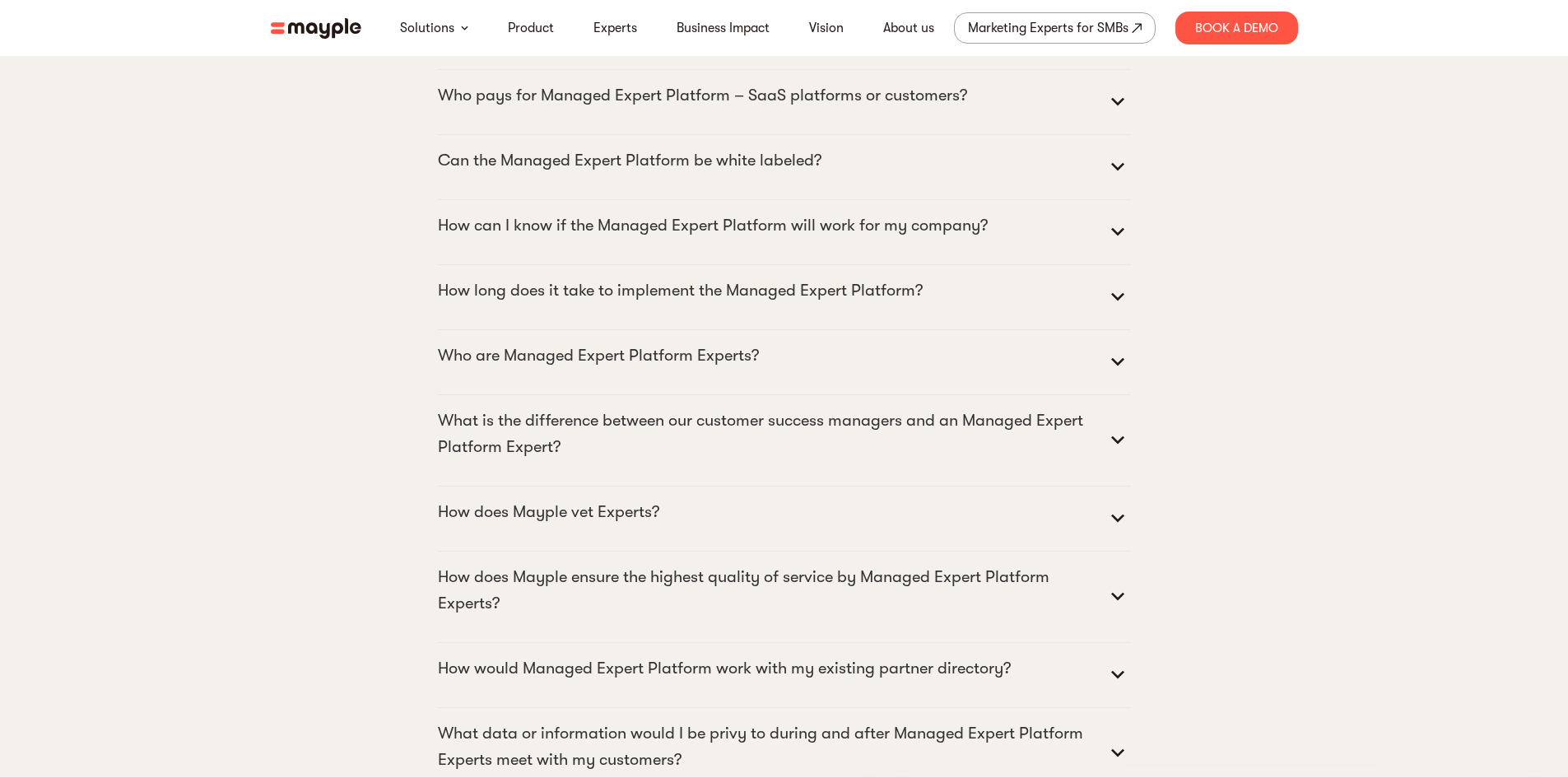
click at [157, 468] on section "Frequently Asked Questions What is the Managed Expert Platform? The Managed Exp…" at bounding box center [784, 290] width 1568 height 1334
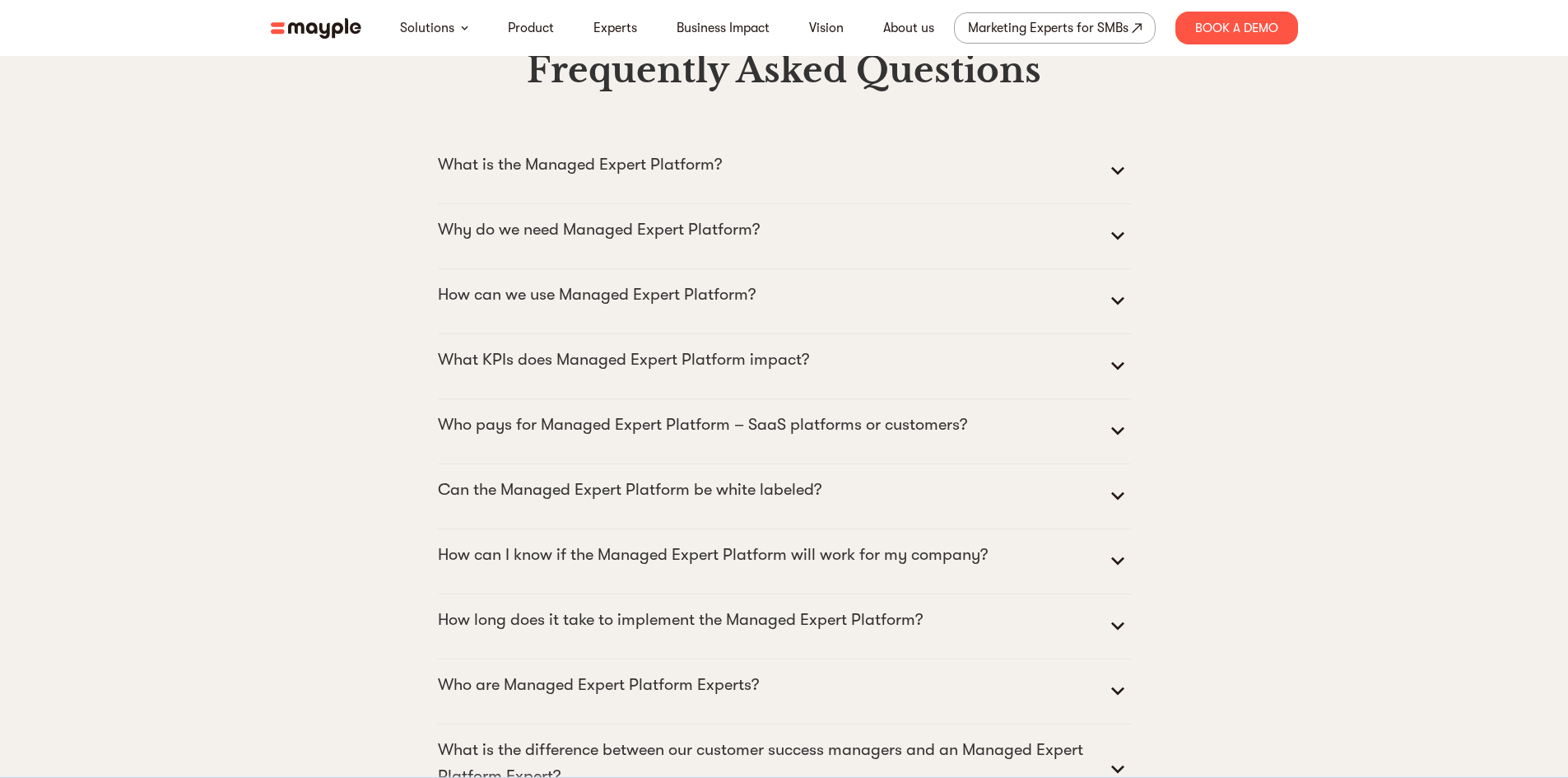
click at [157, 468] on section "Frequently Asked Questions What is the Managed Expert Platform? The Managed Exp…" at bounding box center [784, 619] width 1568 height 1334
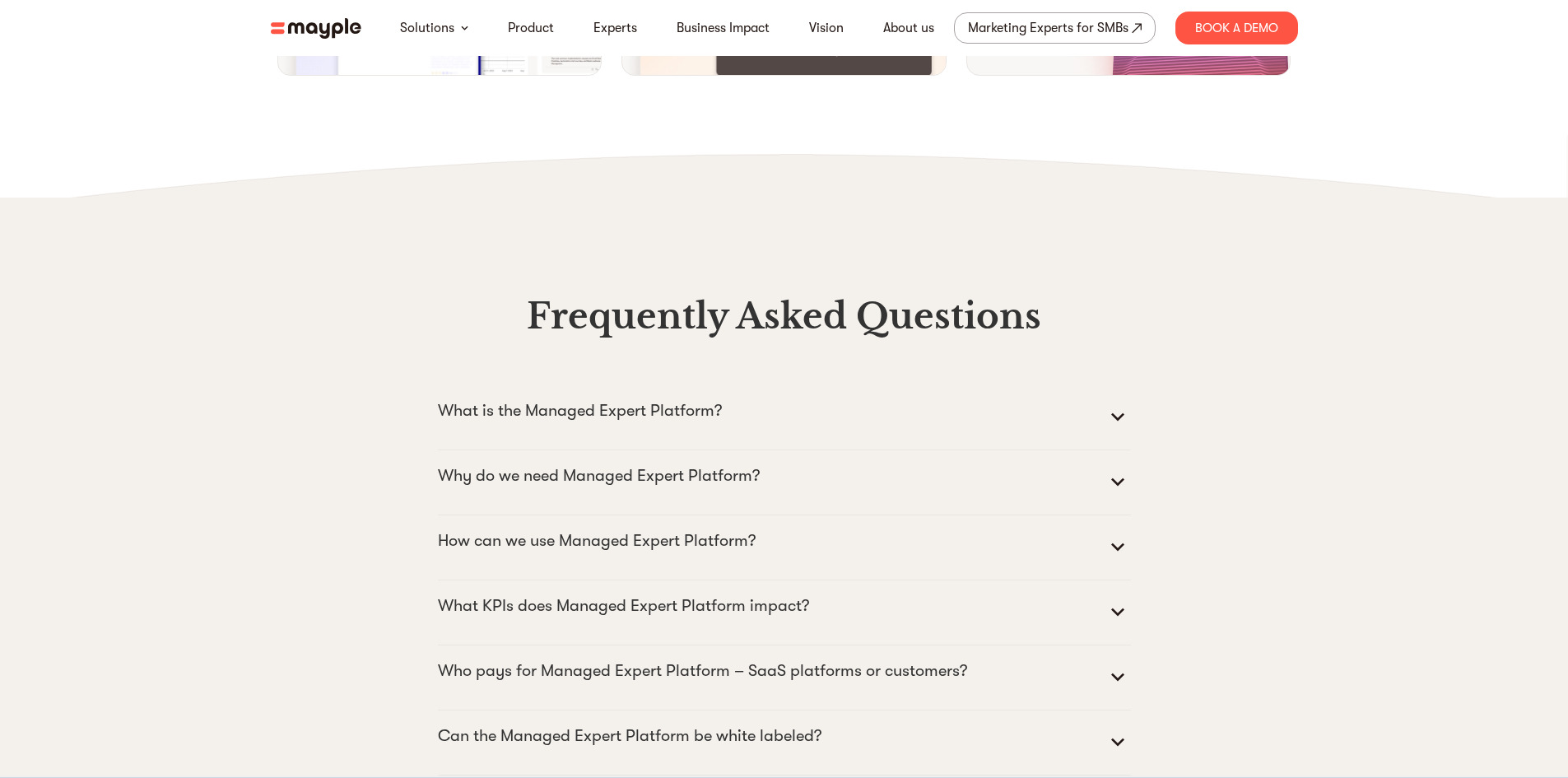
scroll to position [7132, 0]
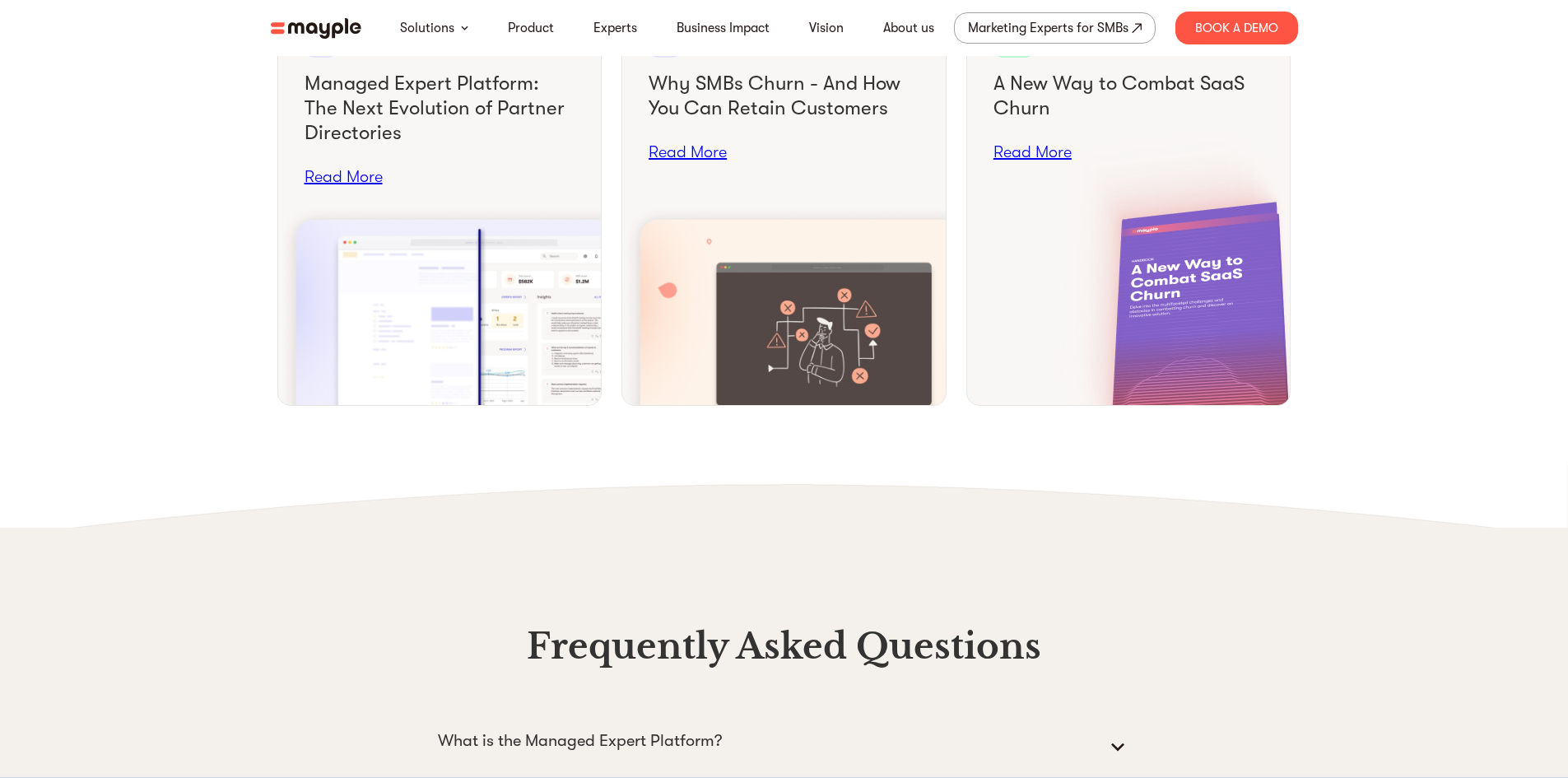
click at [155, 468] on div "Resources We’re fully comitted to your success Read Our Blog Blog Partner Direc…" at bounding box center [784, 9] width 1568 height 1037
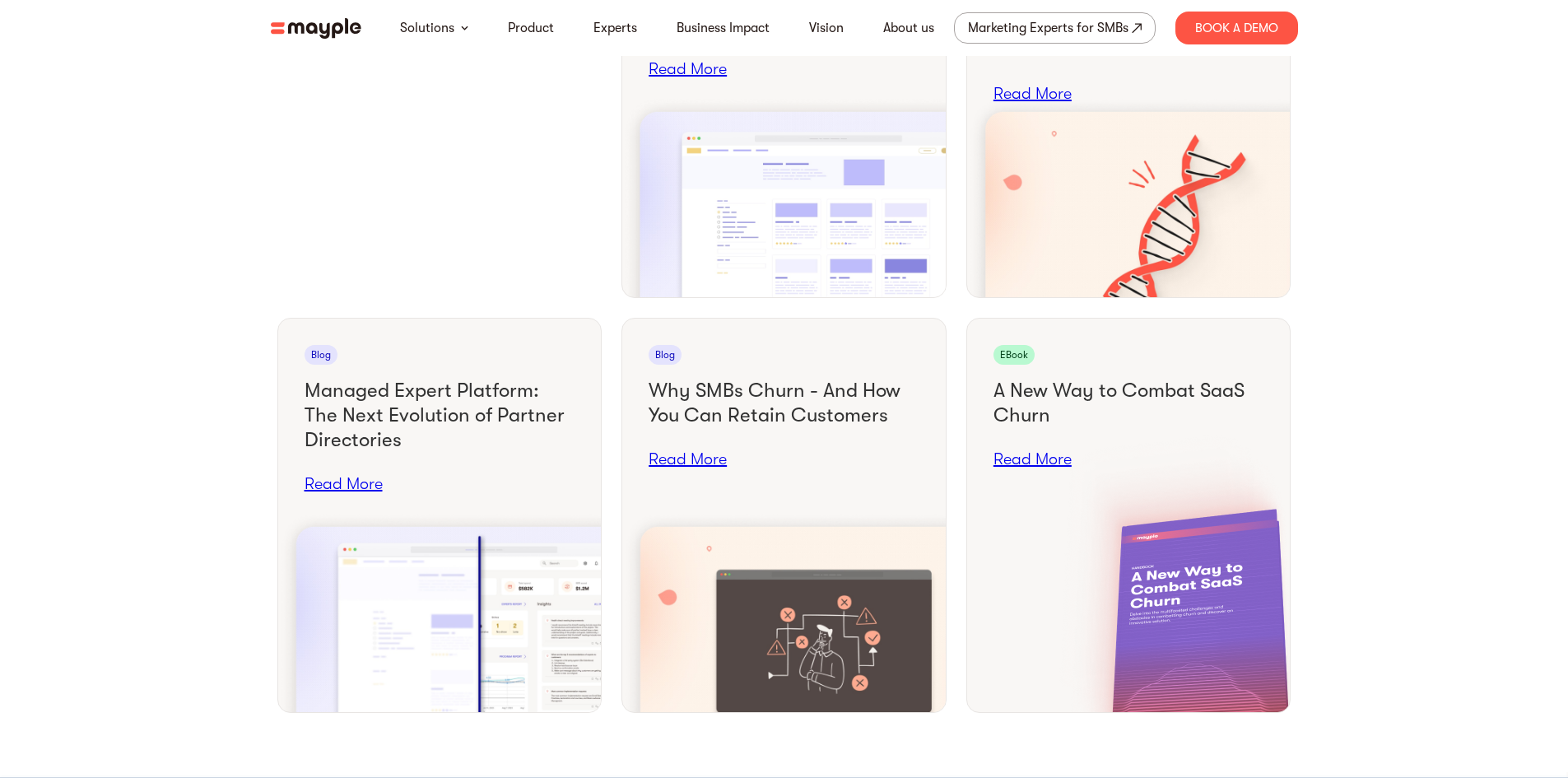
scroll to position [6474, 0]
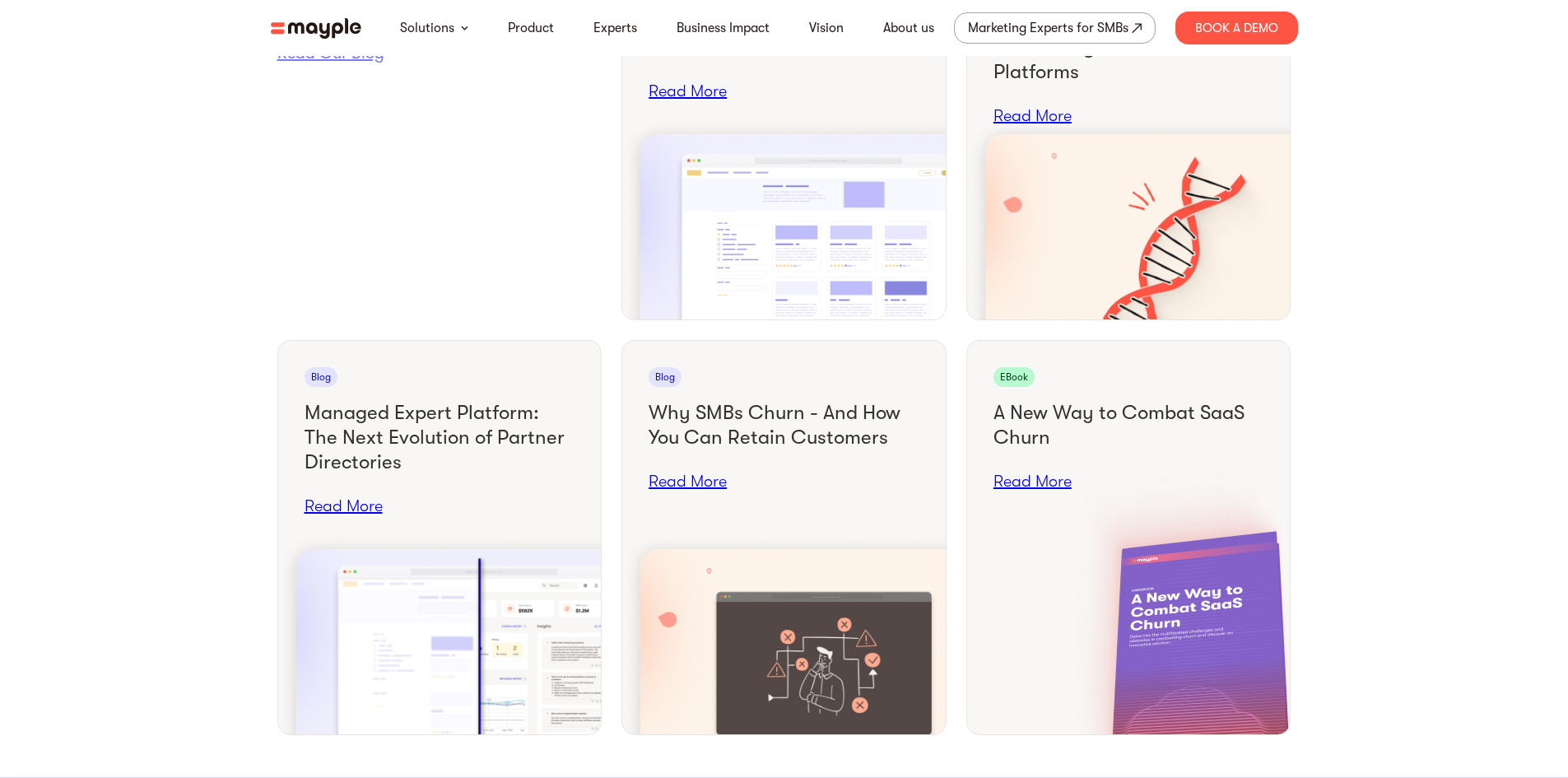
click at [155, 468] on div "Resources We’re fully comitted to your success Read Our Blog Blog Partner Direc…" at bounding box center [784, 338] width 1568 height 1037
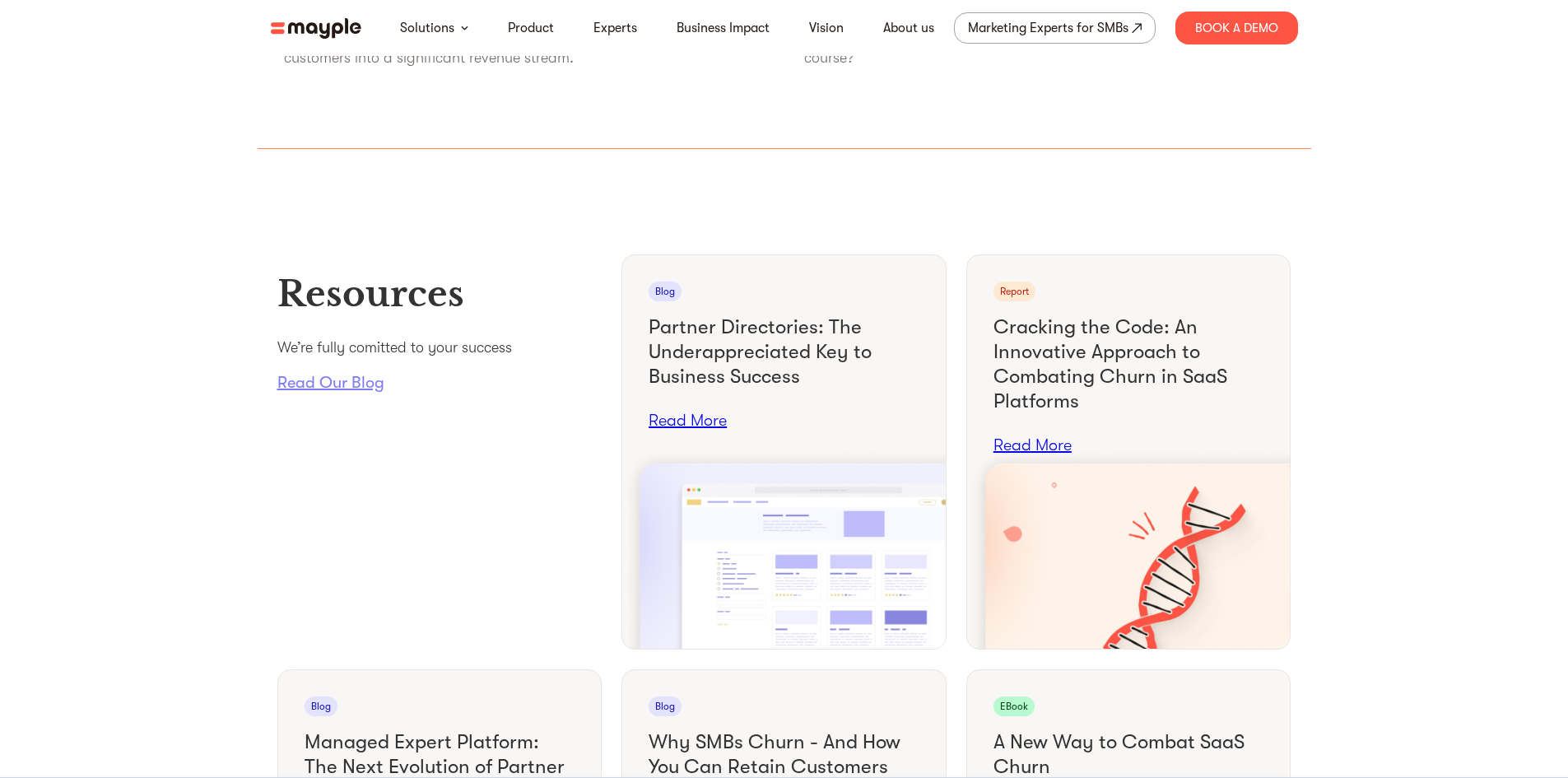
click at [155, 468] on div "Resources We’re fully comitted to your success Read Our Blog Blog Partner Direc…" at bounding box center [784, 667] width 1568 height 1037
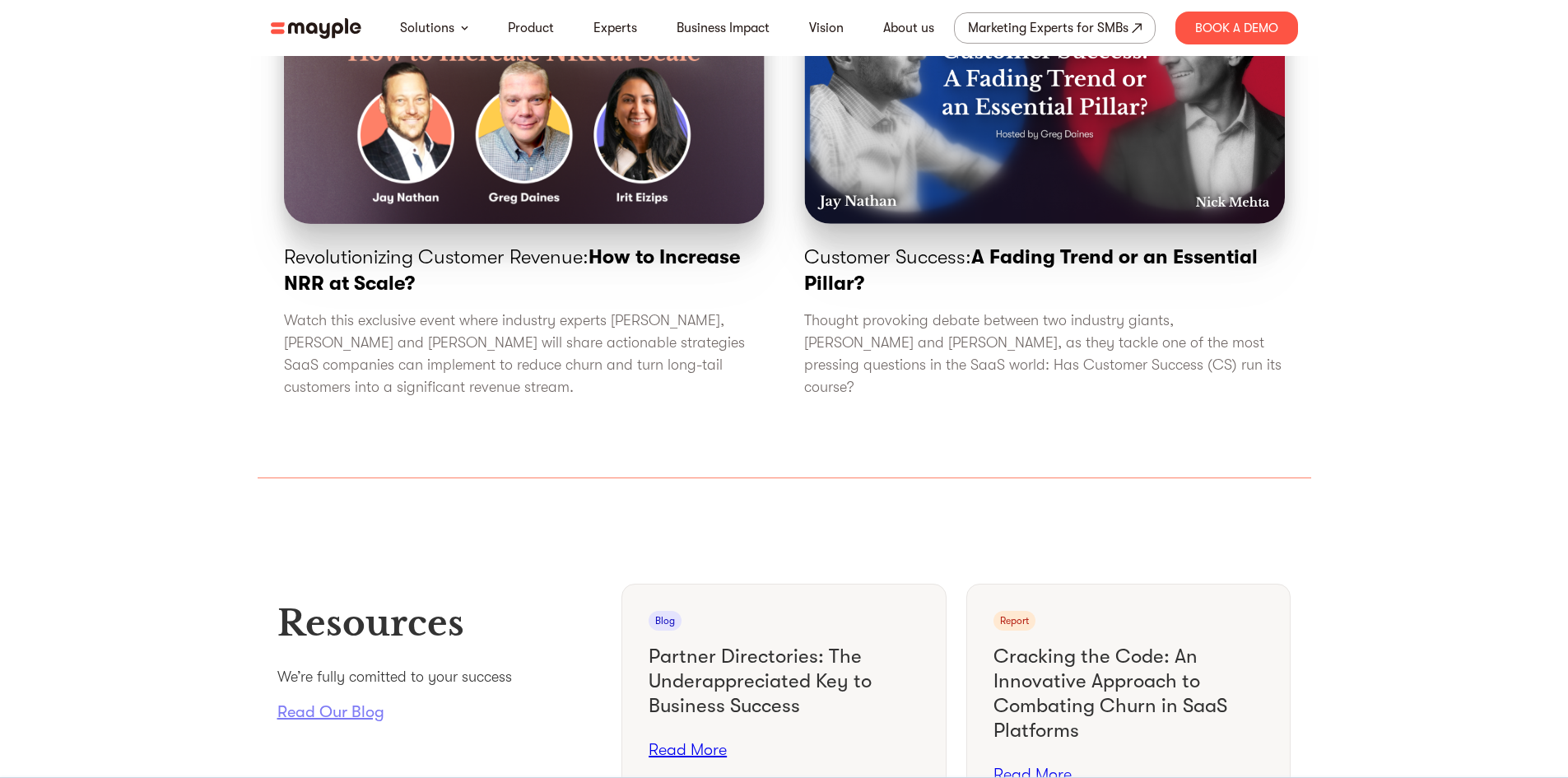
click at [155, 468] on section "Learn what industry leading specialists think about CS and it’s future Revoluti…" at bounding box center [784, 102] width 1568 height 751
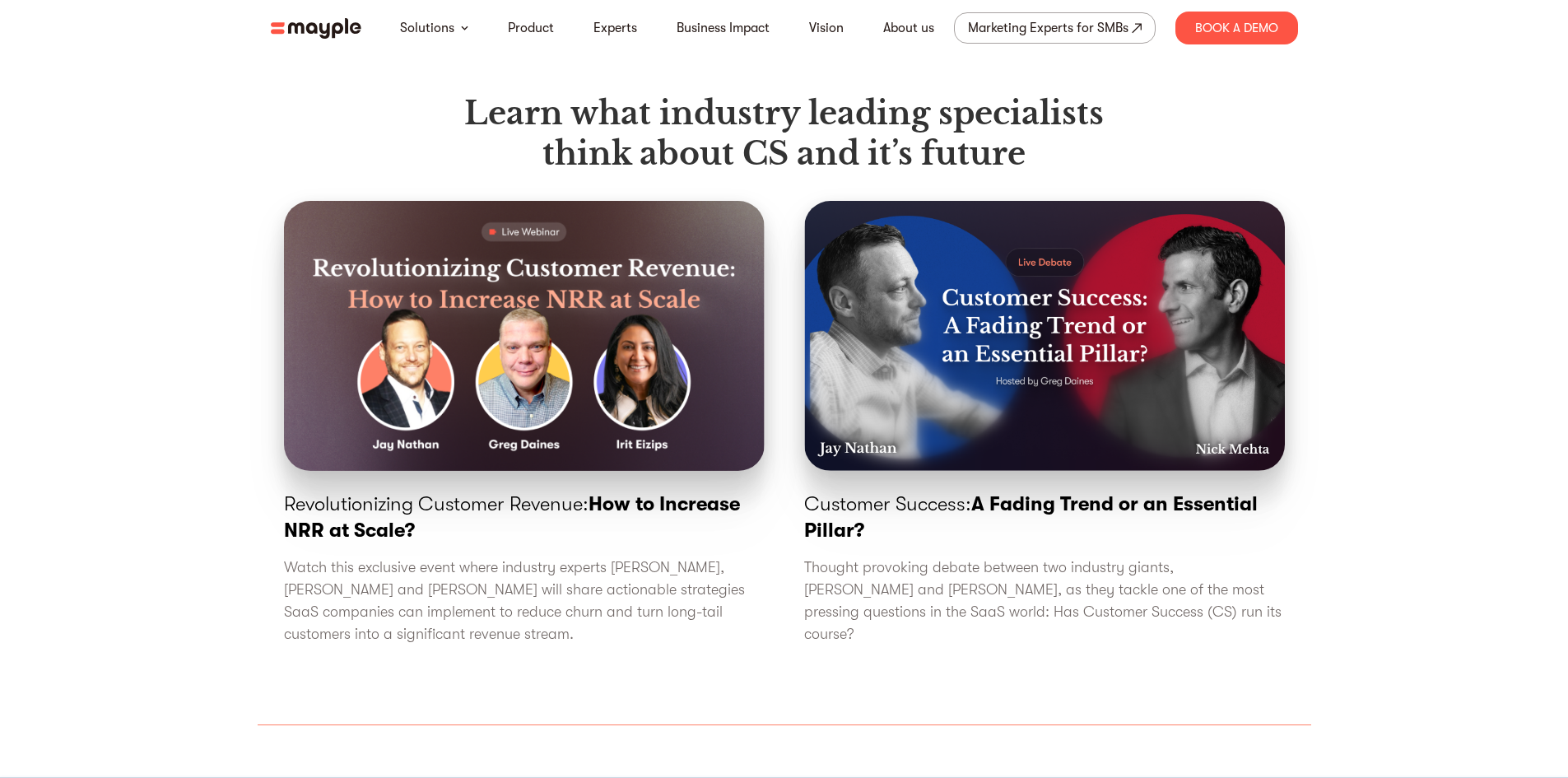
click at [155, 468] on section "Learn what industry leading specialists think about CS and it’s future Revoluti…" at bounding box center [784, 349] width 1568 height 751
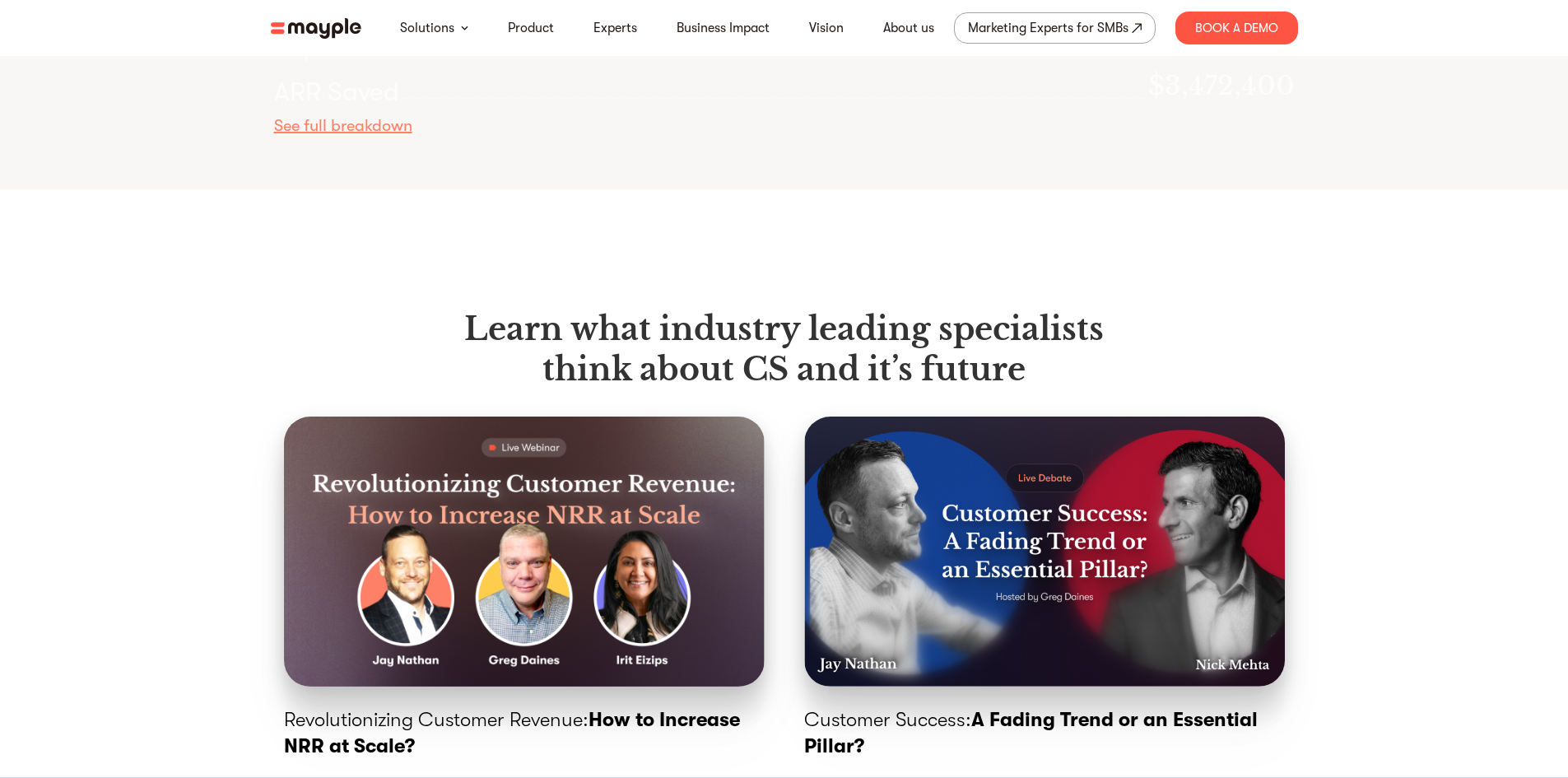
scroll to position [5321, 0]
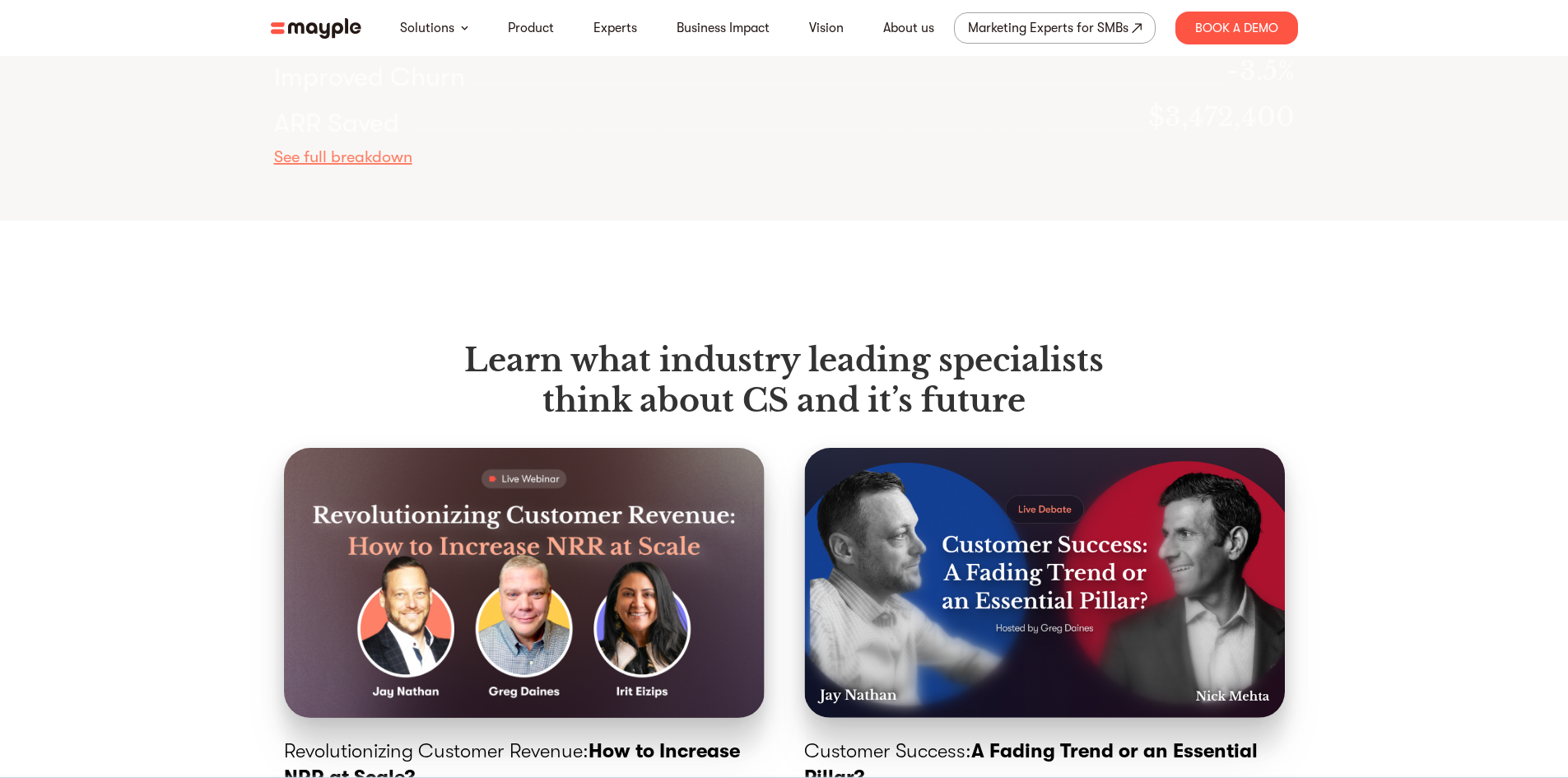
click at [155, 468] on section "Learn what industry leading specialists think about CS and it’s future Revoluti…" at bounding box center [784, 596] width 1568 height 751
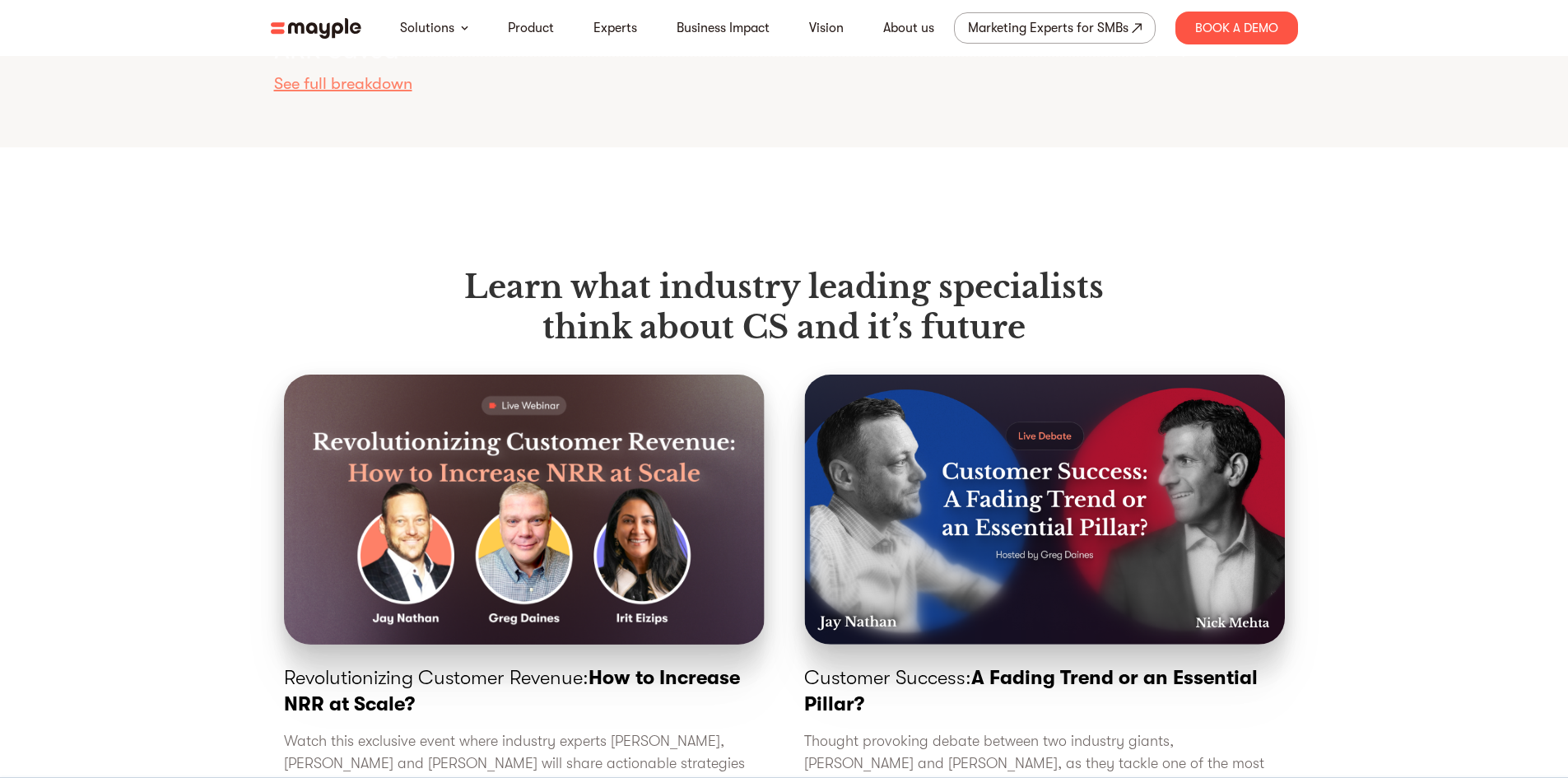
scroll to position [5421, 0]
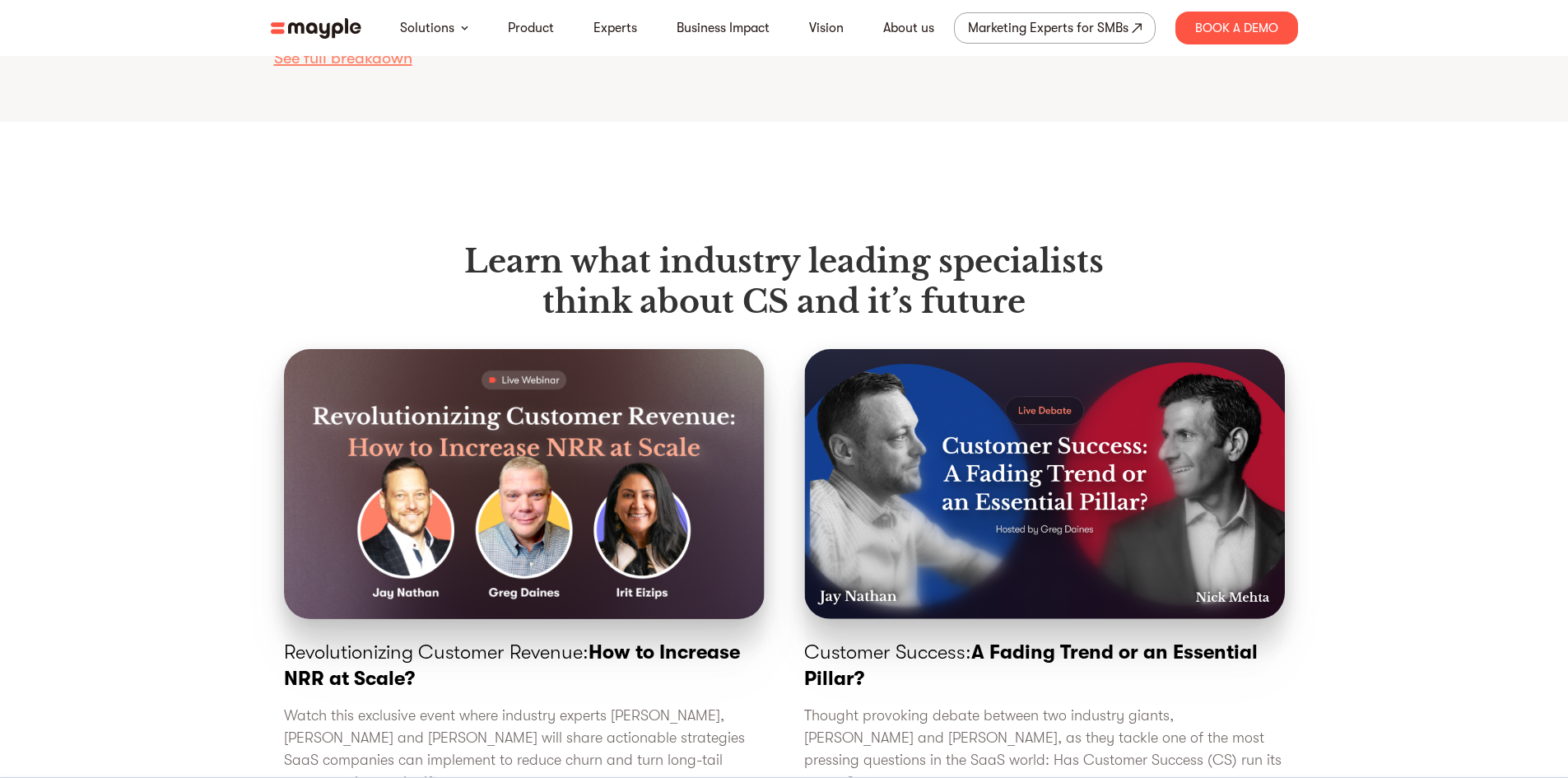
click at [1518, 276] on section "Learn what industry leading specialists think about CS and it’s future Revoluti…" at bounding box center [784, 497] width 1568 height 751
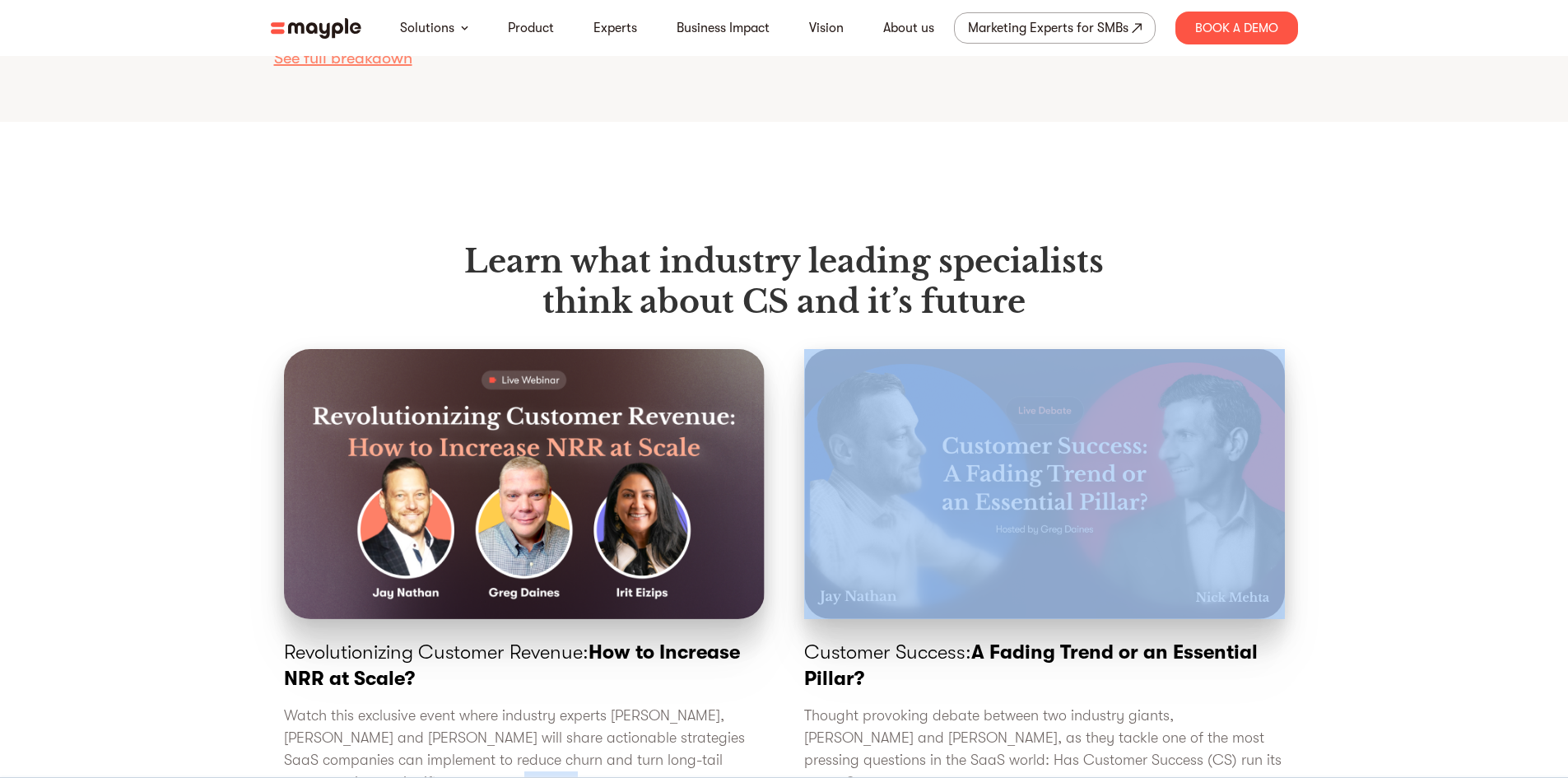
click at [1518, 276] on section "Learn what industry leading specialists think about CS and it’s future Revoluti…" at bounding box center [784, 497] width 1568 height 751
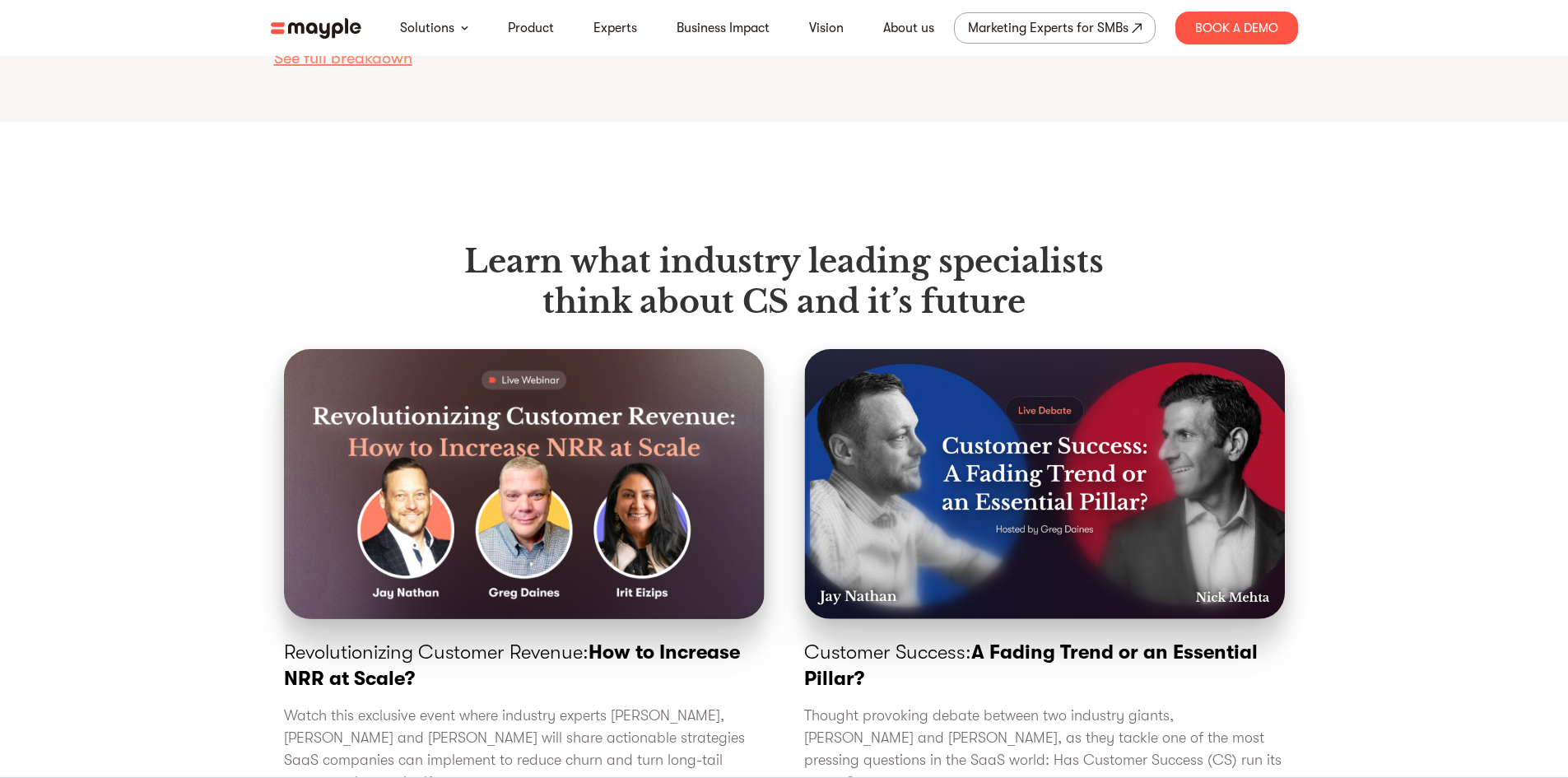
click at [395, 274] on div "Learn what industry leading specialists think about CS and it’s future Revoluti…" at bounding box center [784, 541] width 1053 height 665
click at [282, 34] on img at bounding box center [316, 28] width 91 height 20
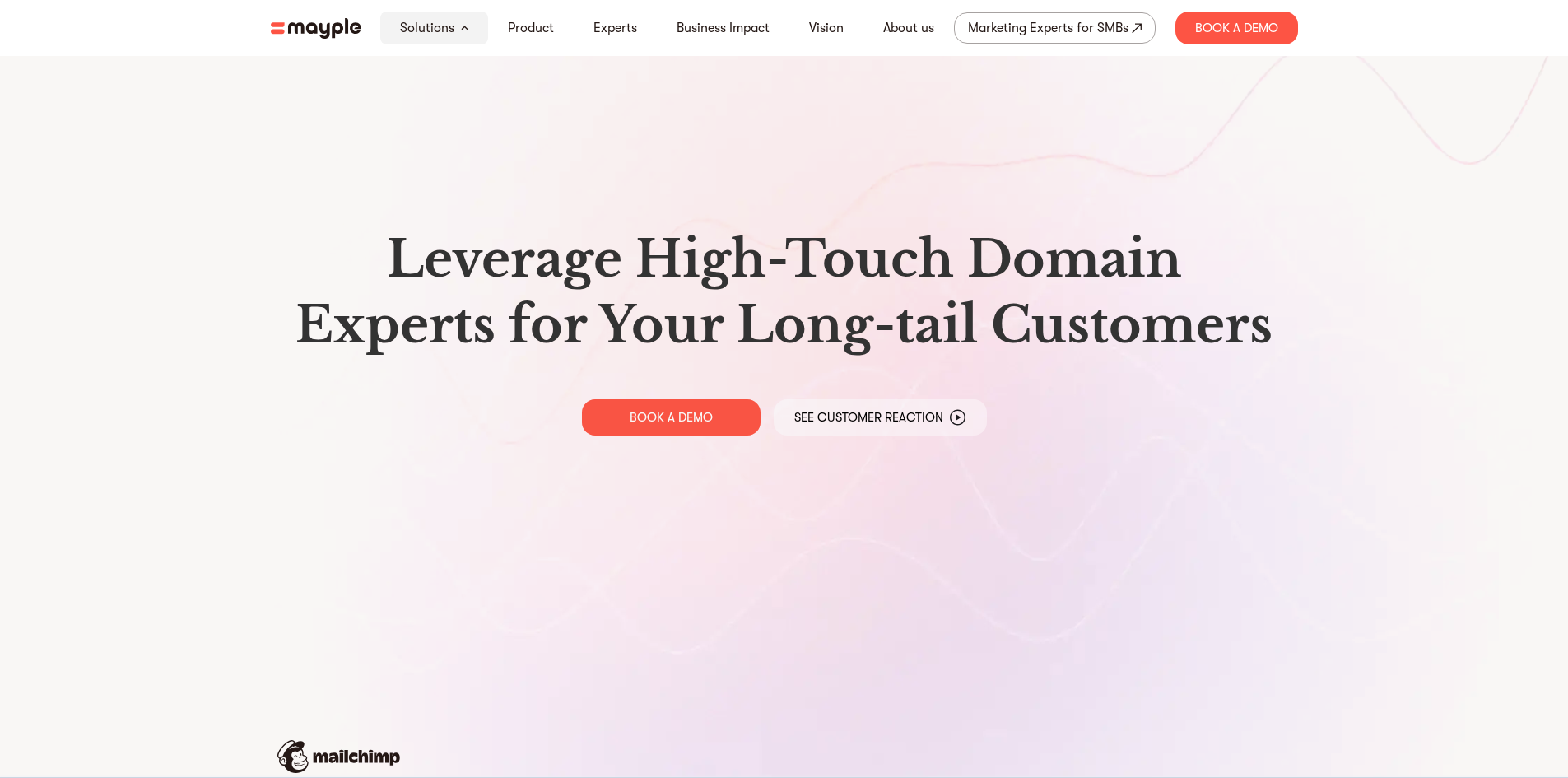
click at [169, 270] on section "Leverage High-Touch Domain Experts for Your Long-tail Customers BOOK A DEMO See…" at bounding box center [784, 653] width 1568 height 1308
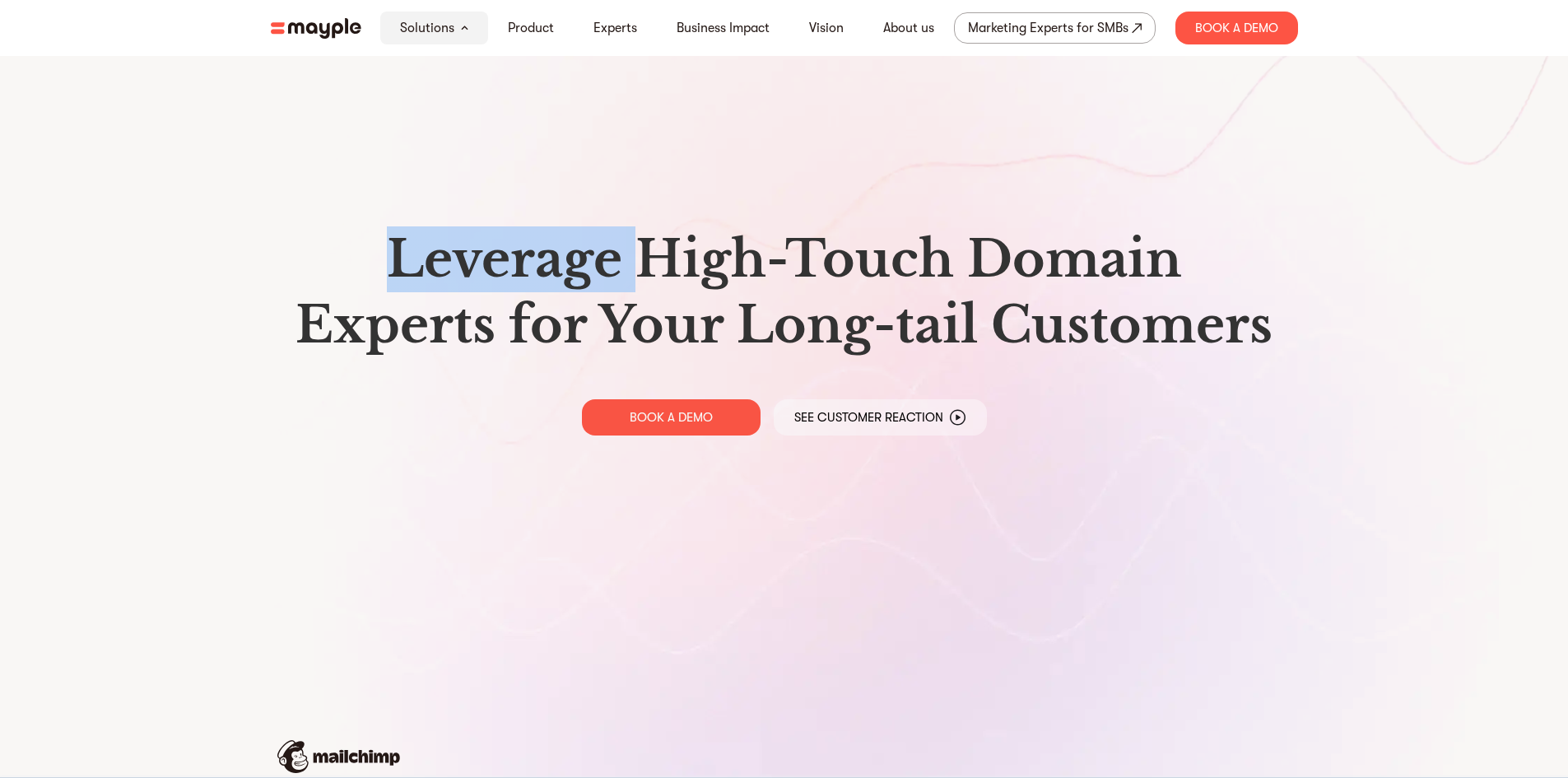
click at [169, 270] on section "Leverage High-Touch Domain Experts for Your Long-tail Customers BOOK A DEMO See…" at bounding box center [784, 653] width 1568 height 1308
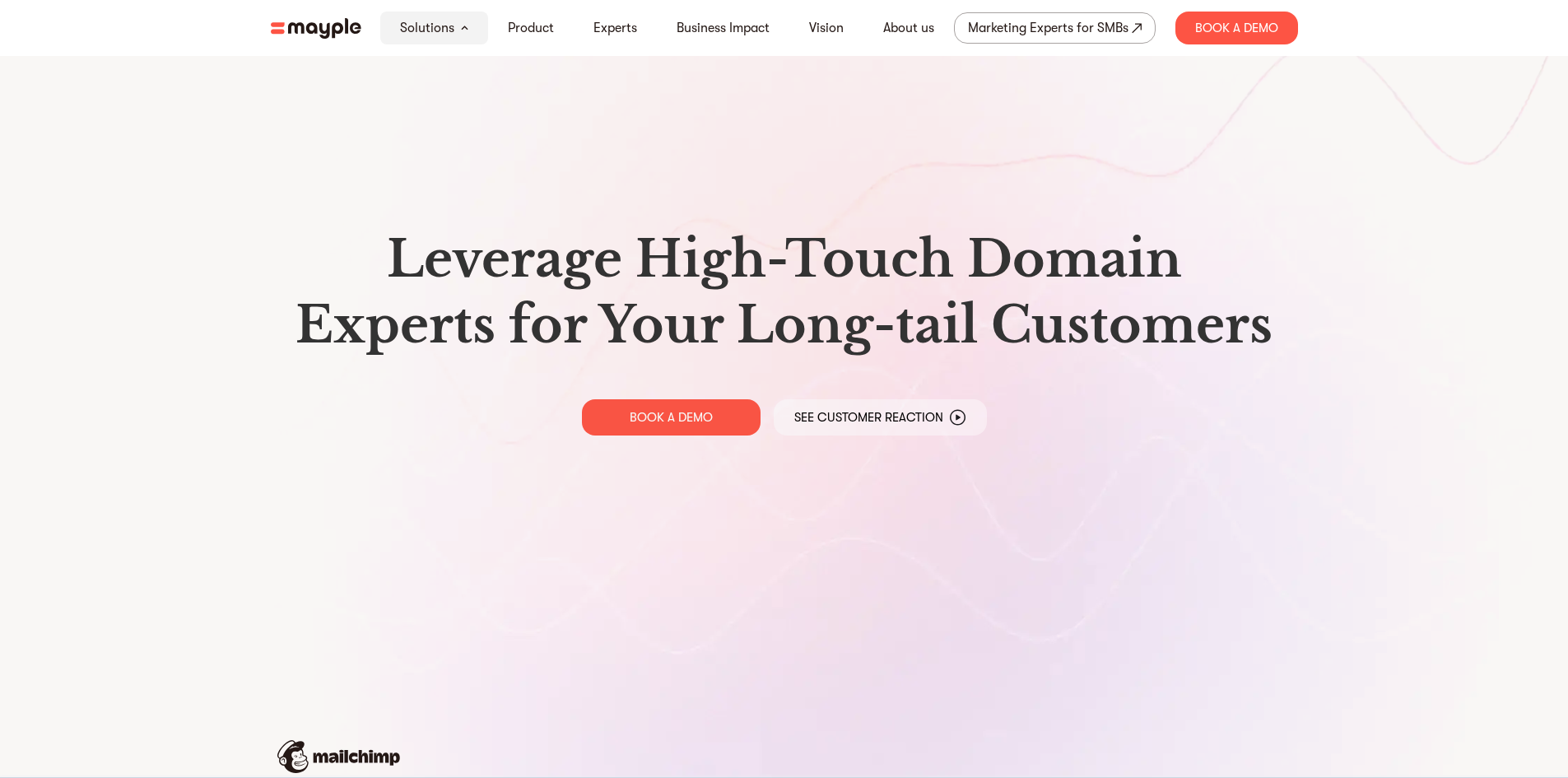
click at [13, 314] on section "Leverage High-Touch Domain Experts for Your Long-tail Customers BOOK A DEMO See…" at bounding box center [784, 653] width 1568 height 1308
click at [239, 248] on section "Leverage High-Touch Domain Experts for Your Long-tail Customers BOOK A DEMO See…" at bounding box center [784, 653] width 1568 height 1308
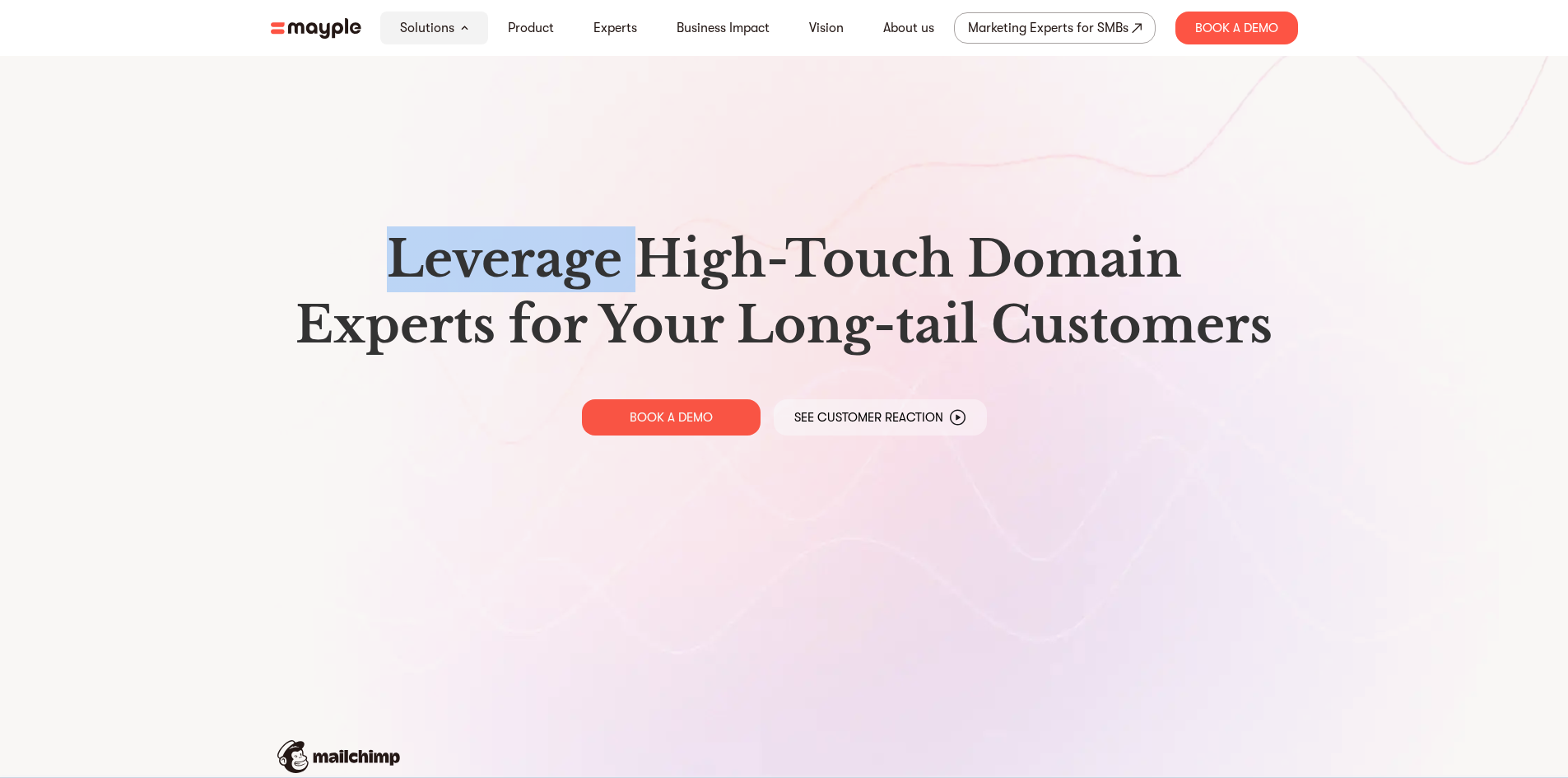
click at [239, 248] on section "Leverage High-Touch Domain Experts for Your Long-tail Customers BOOK A DEMO See…" at bounding box center [784, 653] width 1568 height 1308
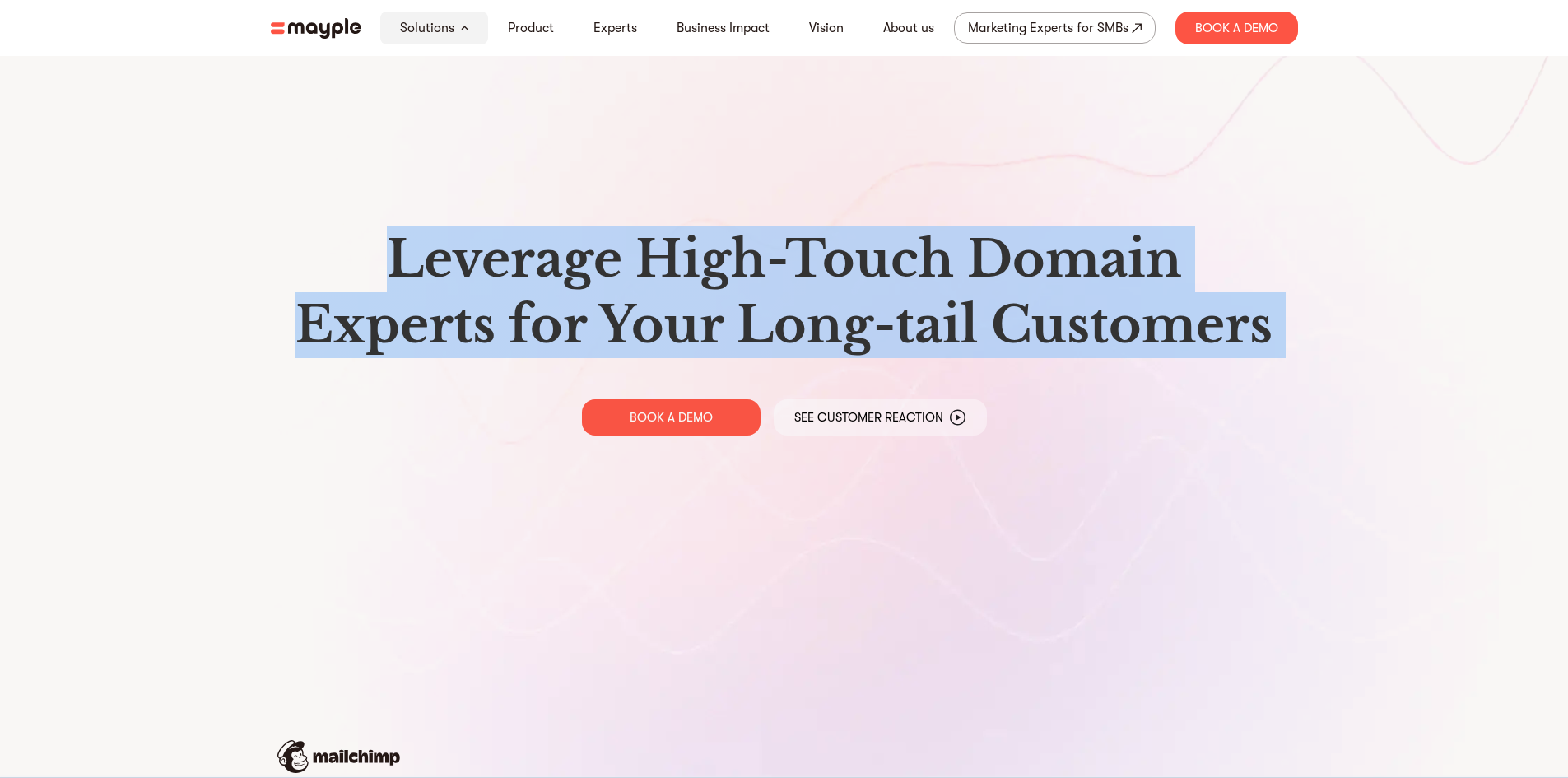
click at [239, 248] on section "Leverage High-Touch Domain Experts for Your Long-tail Customers BOOK A DEMO See…" at bounding box center [784, 653] width 1568 height 1308
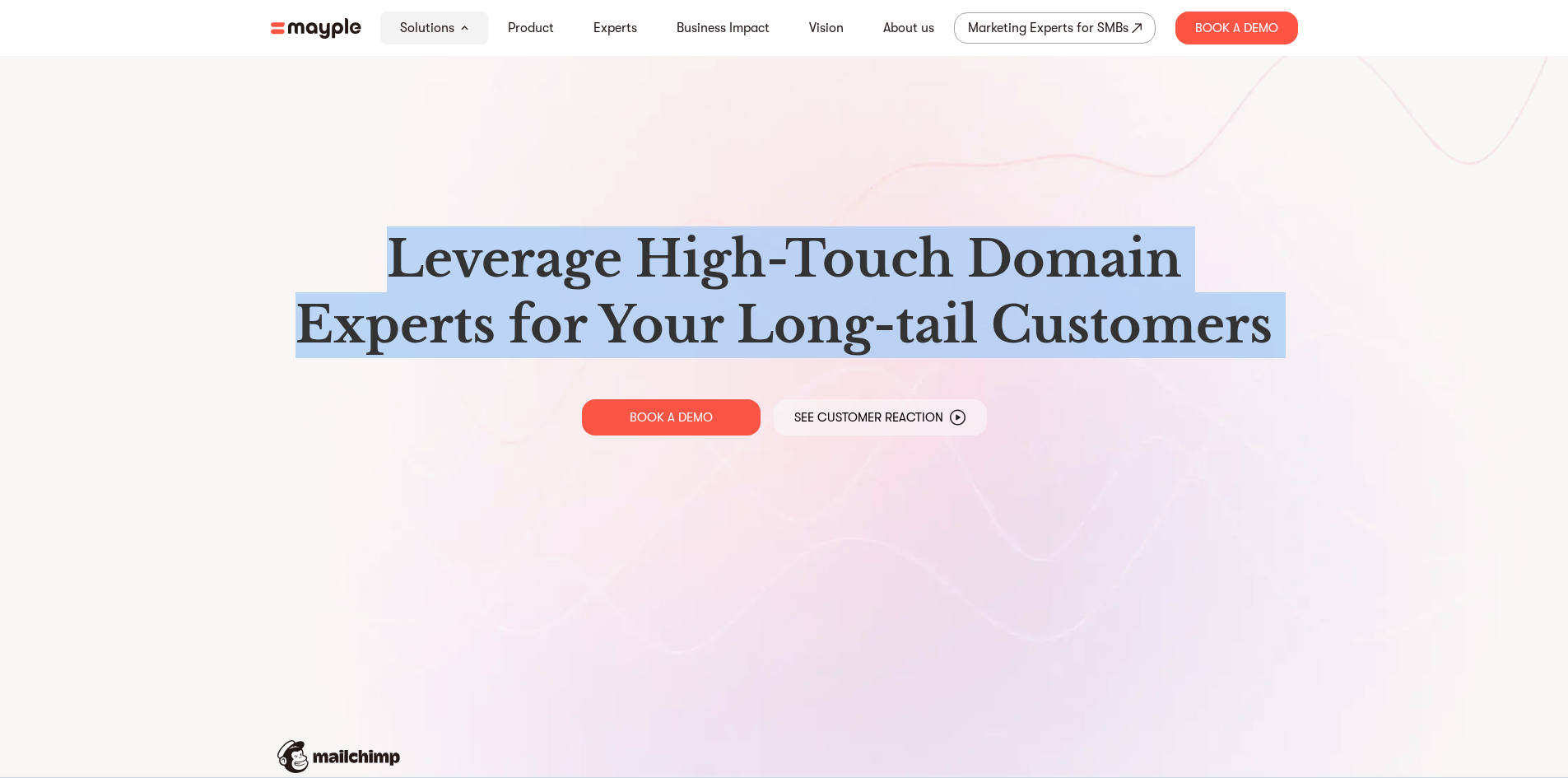
click at [472, 289] on h1 "Leverage High-Touch Domain Experts for Your Long-tail Customers" at bounding box center [784, 292] width 1001 height 131
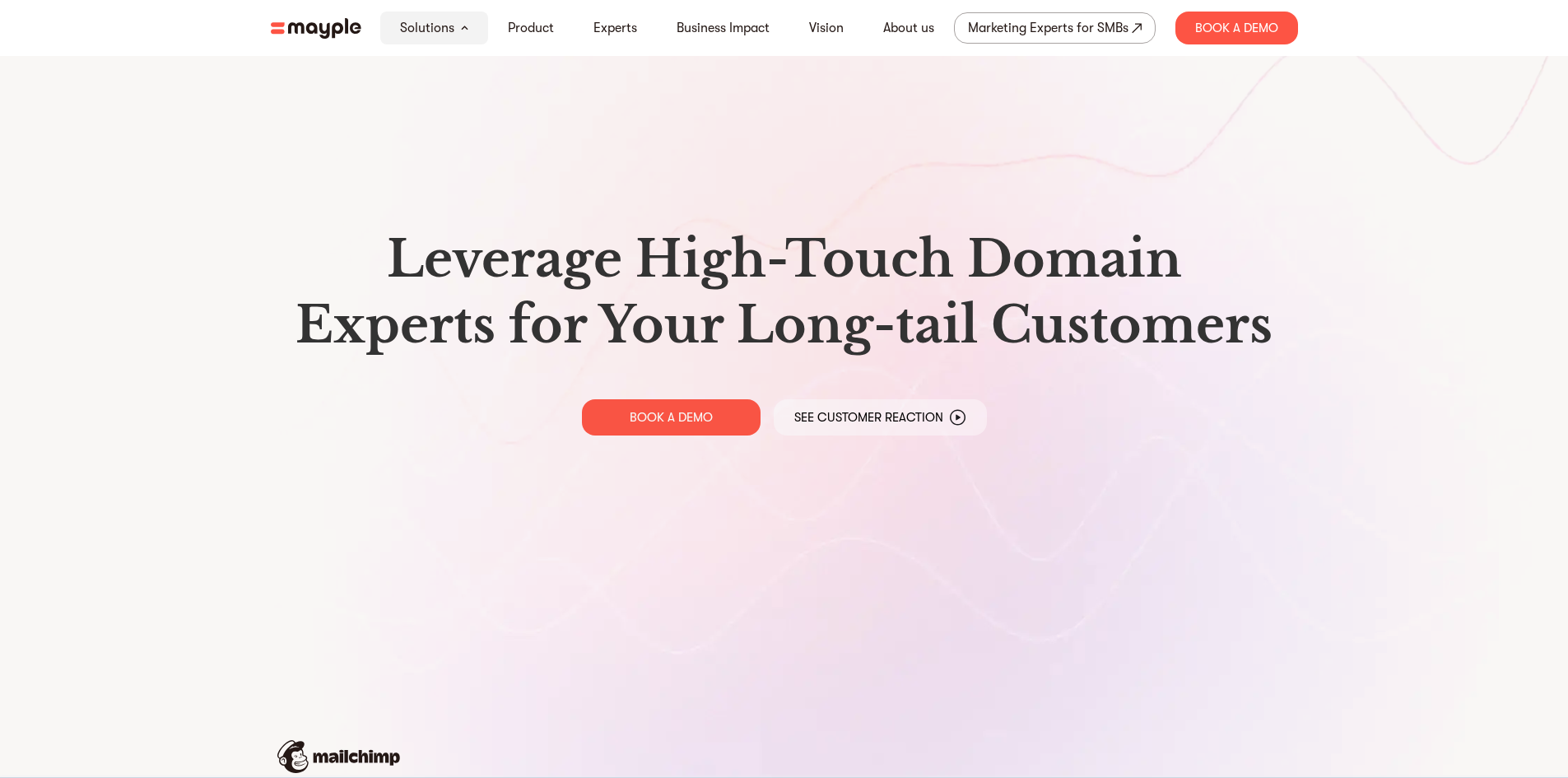
click at [451, 281] on h1 "Leverage High-Touch Domain Experts for Your Long-tail Customers" at bounding box center [784, 292] width 1001 height 131
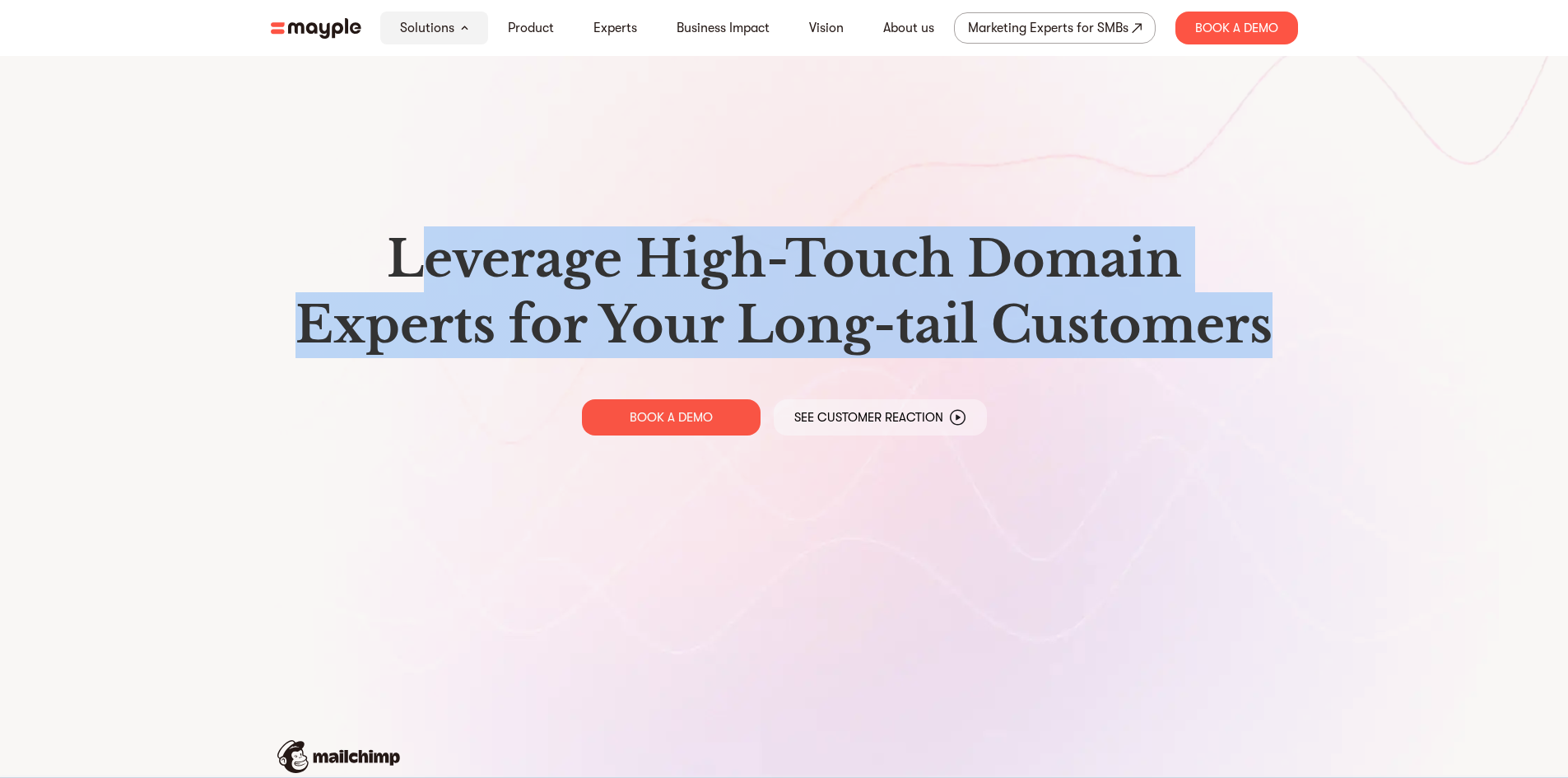
drag, startPoint x: 408, startPoint y: 265, endPoint x: 1228, endPoint y: 305, distance: 821.0
click at [1287, 307] on div "Leverage High-Touch Domain Experts for Your Long-tail Customers BOOK A DEMO See…" at bounding box center [784, 330] width 1053 height 661
click at [1214, 314] on h1 "Leverage High-Touch Domain Experts for Your Long-tail Customers" at bounding box center [784, 292] width 1001 height 131
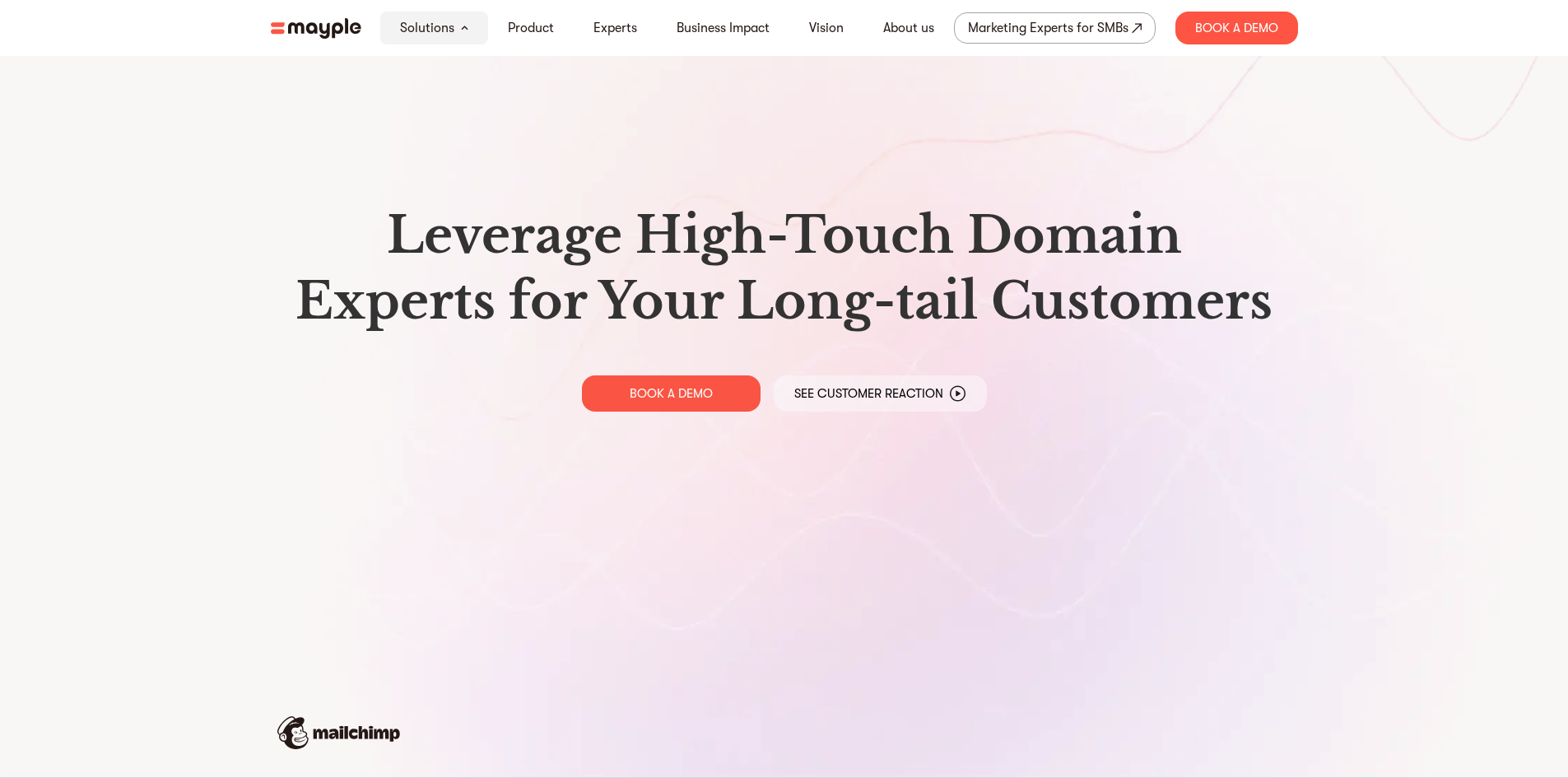
scroll to position [33, 0]
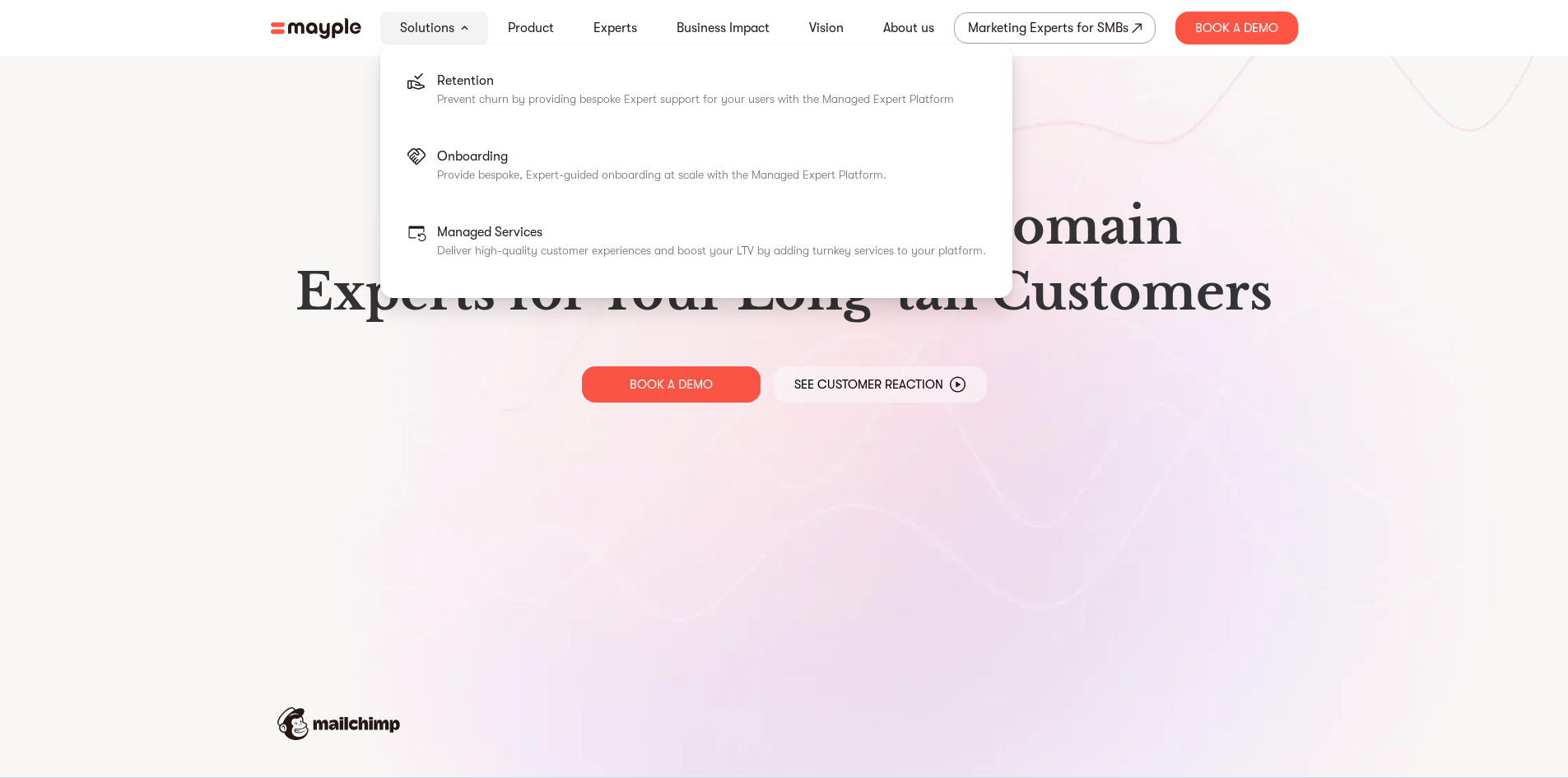
click at [459, 38] on div "Solutions" at bounding box center [434, 28] width 108 height 33
